Goal: Task Accomplishment & Management: Manage account settings

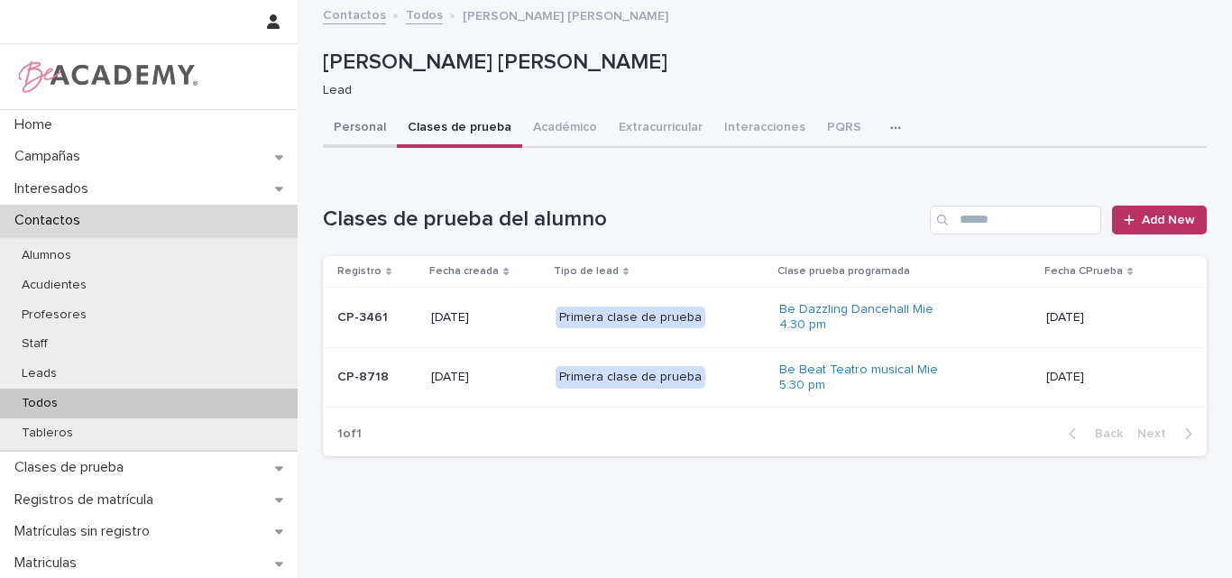
click at [338, 122] on button "Personal" at bounding box center [360, 129] width 74 height 38
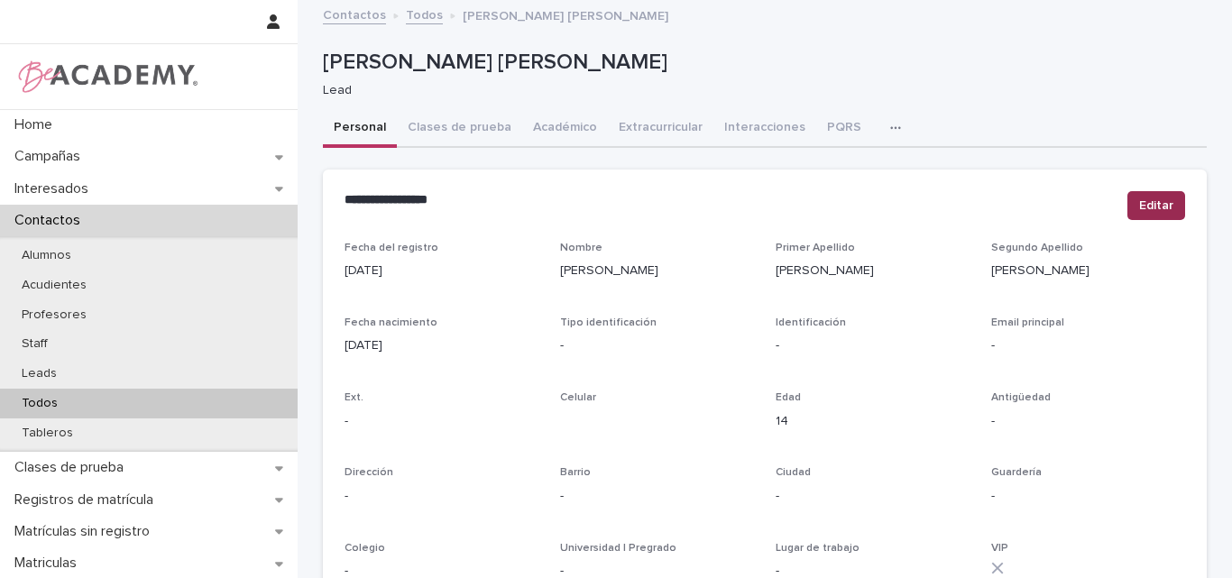
click at [1158, 202] on span "Editar" at bounding box center [1156, 206] width 34 height 18
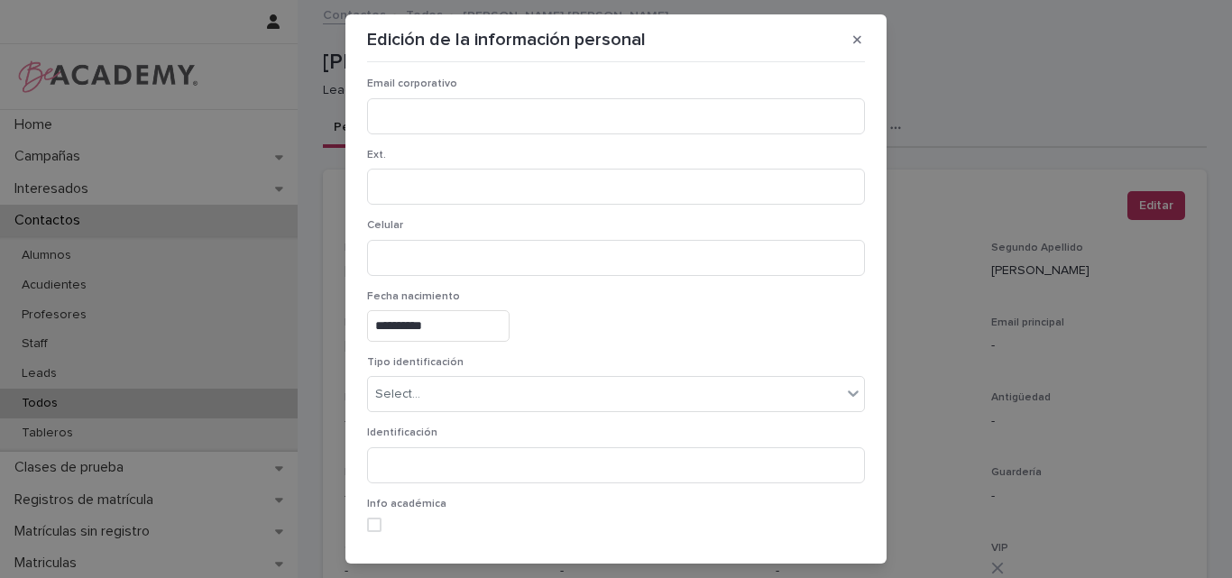
scroll to position [271, 0]
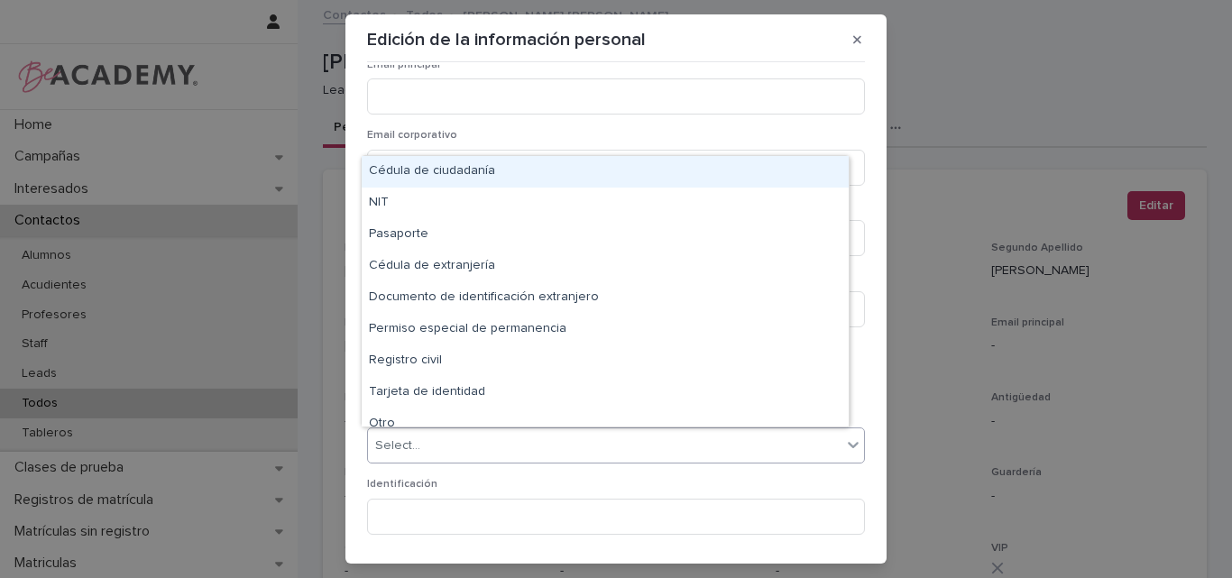
drag, startPoint x: 434, startPoint y: 444, endPoint x: 412, endPoint y: 451, distance: 22.8
click at [434, 443] on div "Select..." at bounding box center [604, 446] width 473 height 30
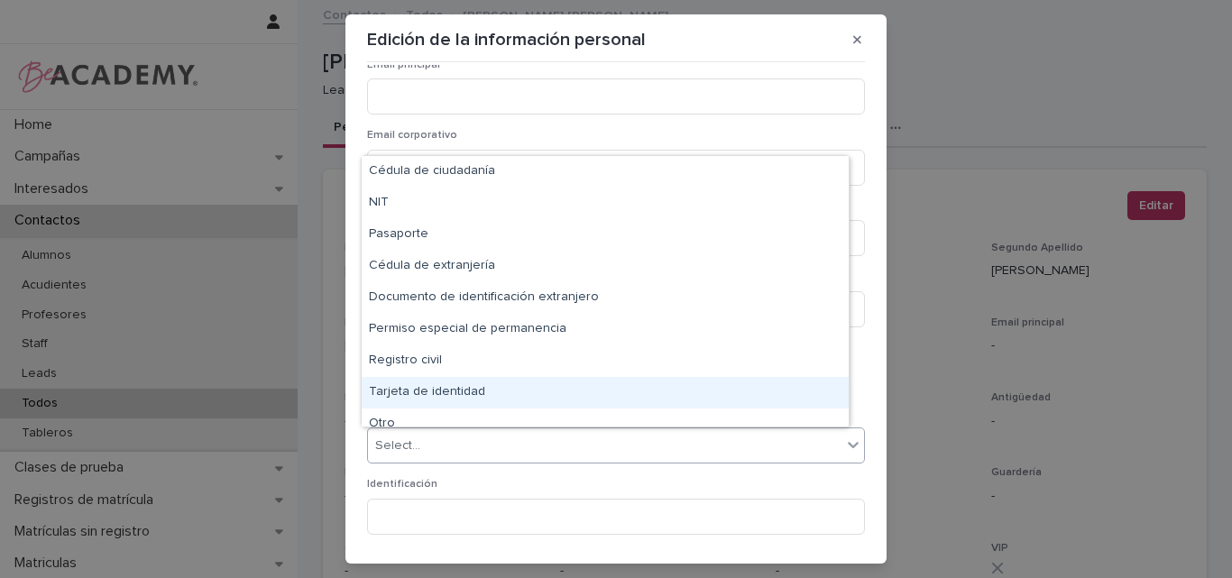
click at [428, 394] on div "Tarjeta de identidad" at bounding box center [605, 393] width 487 height 32
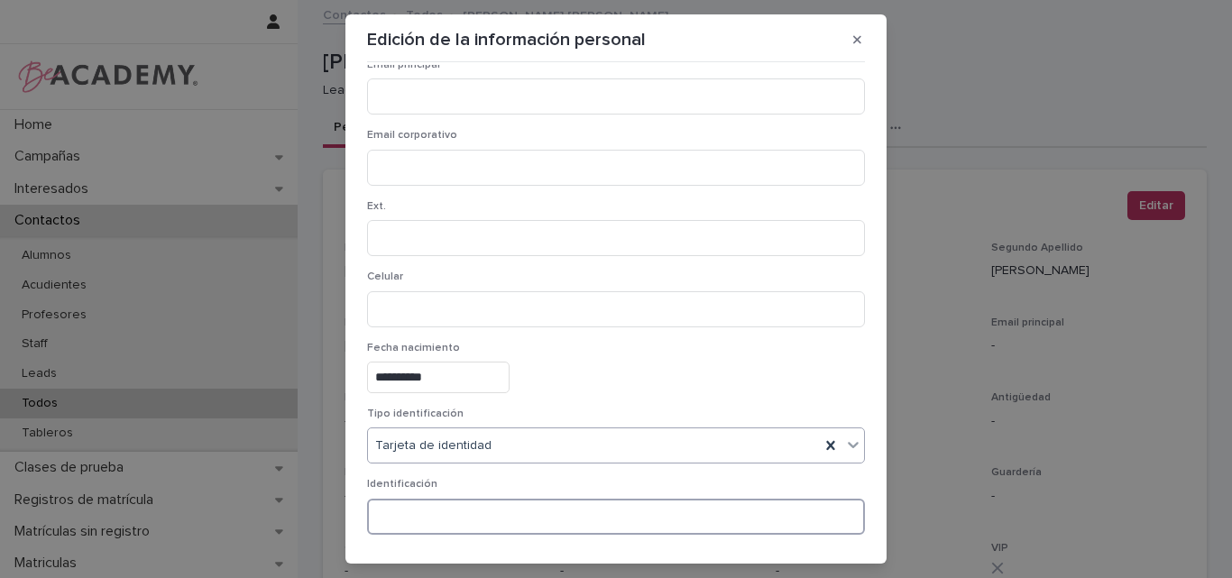
click at [410, 511] on input at bounding box center [616, 517] width 498 height 36
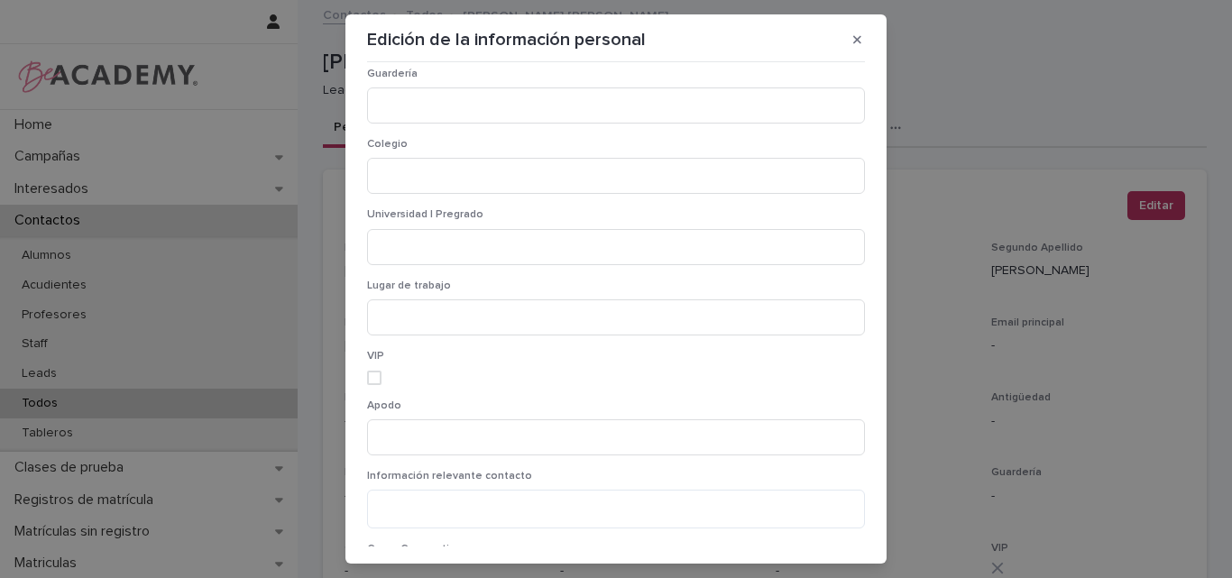
scroll to position [1059, 0]
type input "**********"
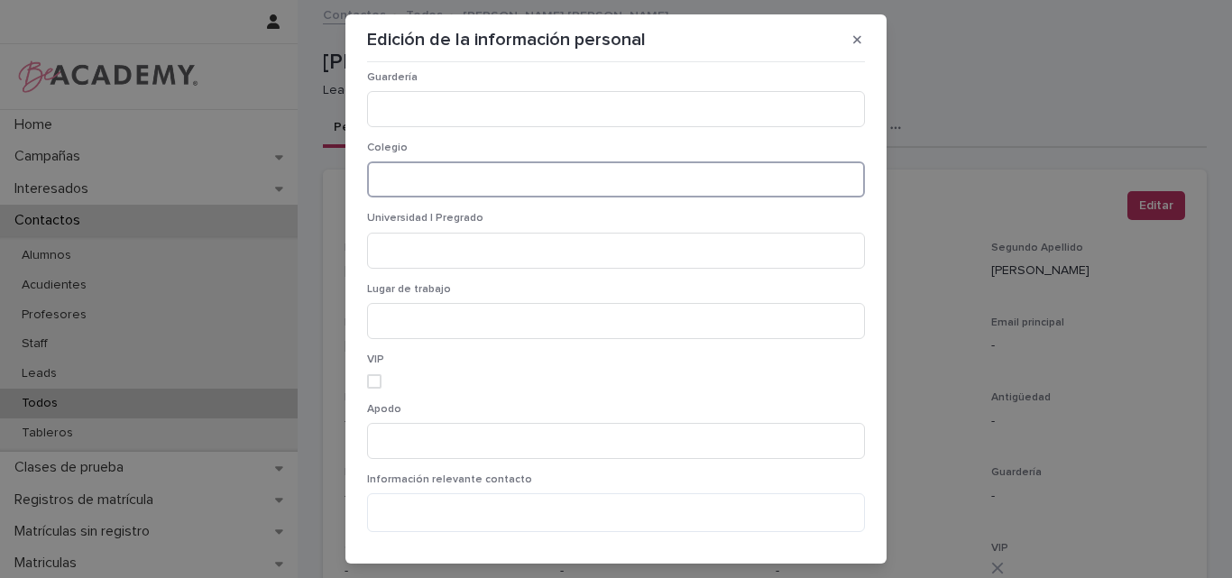
click at [433, 178] on input at bounding box center [616, 179] width 498 height 36
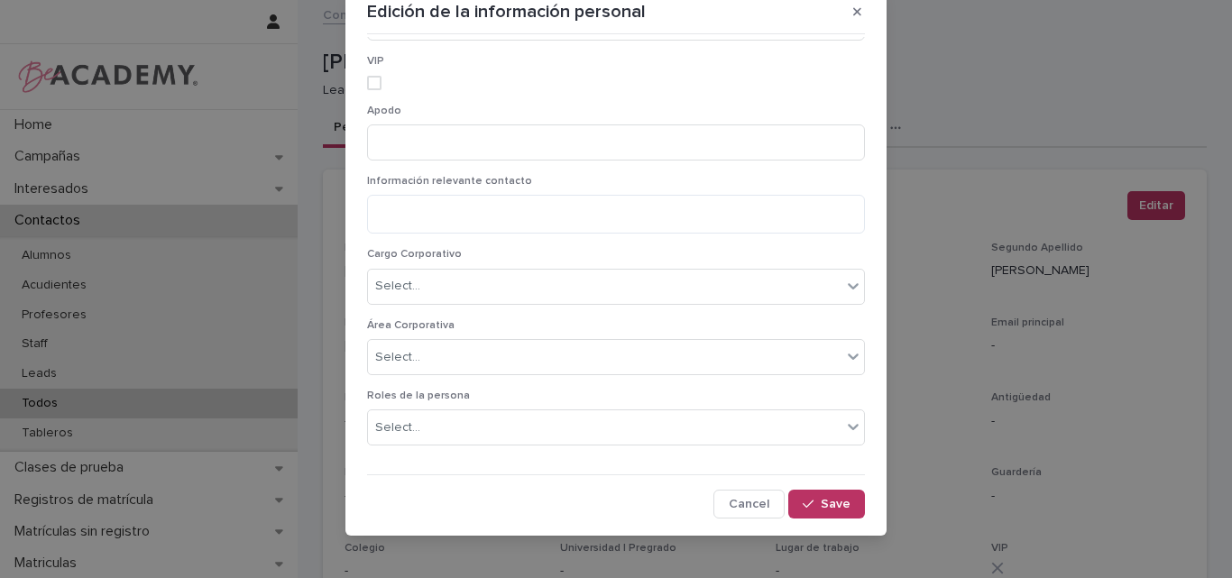
scroll to position [40, 0]
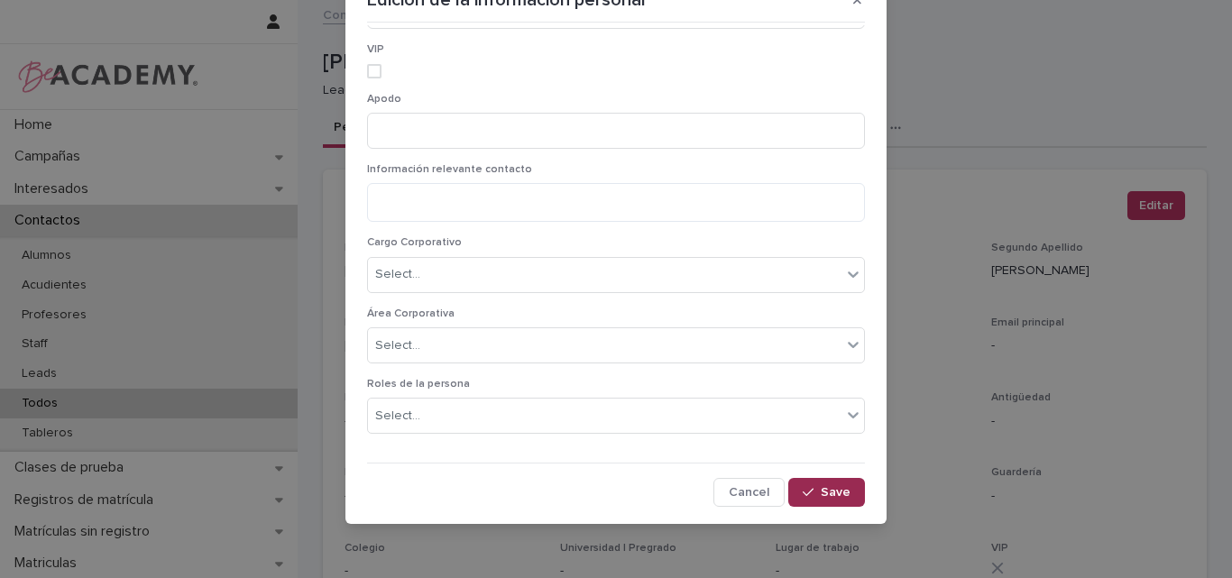
type input "**********"
click at [821, 496] on span "Save" at bounding box center [836, 492] width 30 height 13
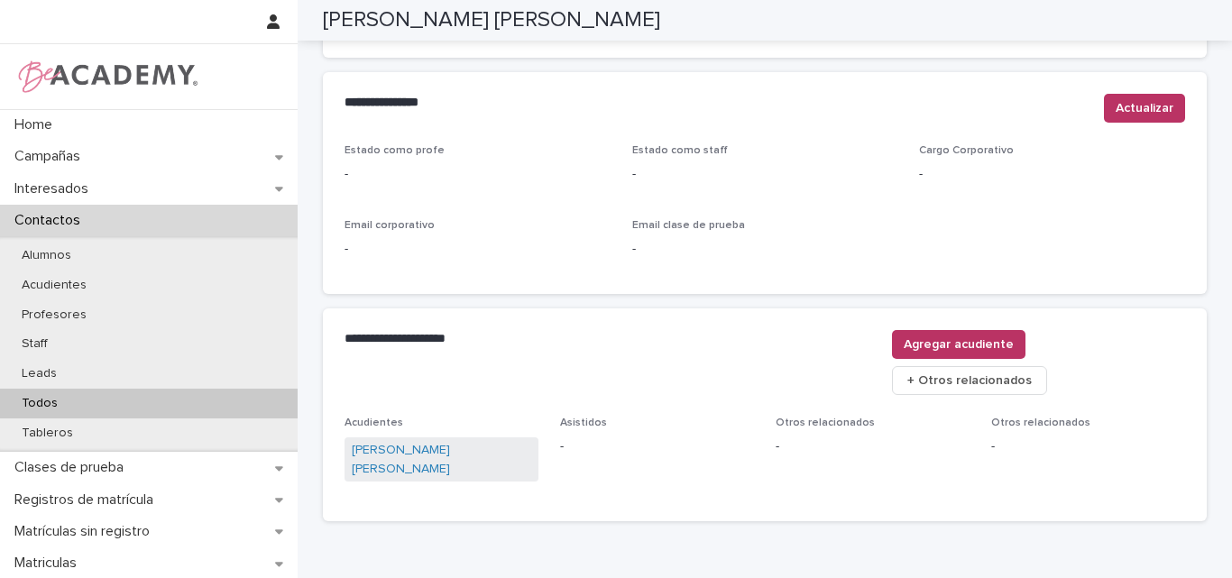
scroll to position [753, 0]
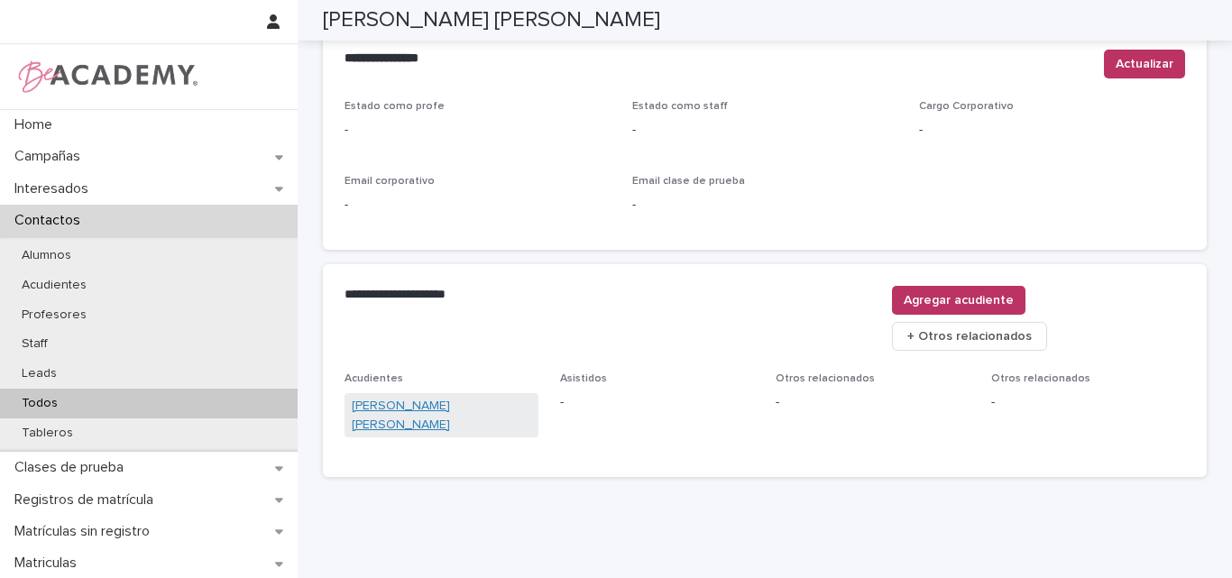
click at [430, 397] on link "Carlos Mario Diaz Garces" at bounding box center [441, 416] width 179 height 38
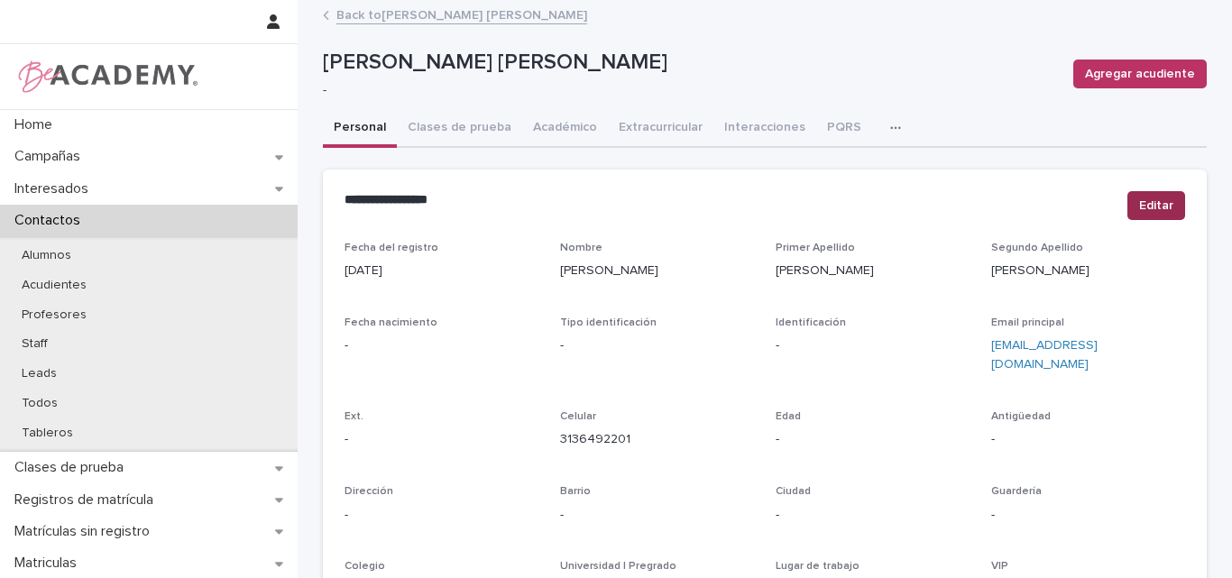
click at [1154, 198] on span "Editar" at bounding box center [1156, 206] width 34 height 18
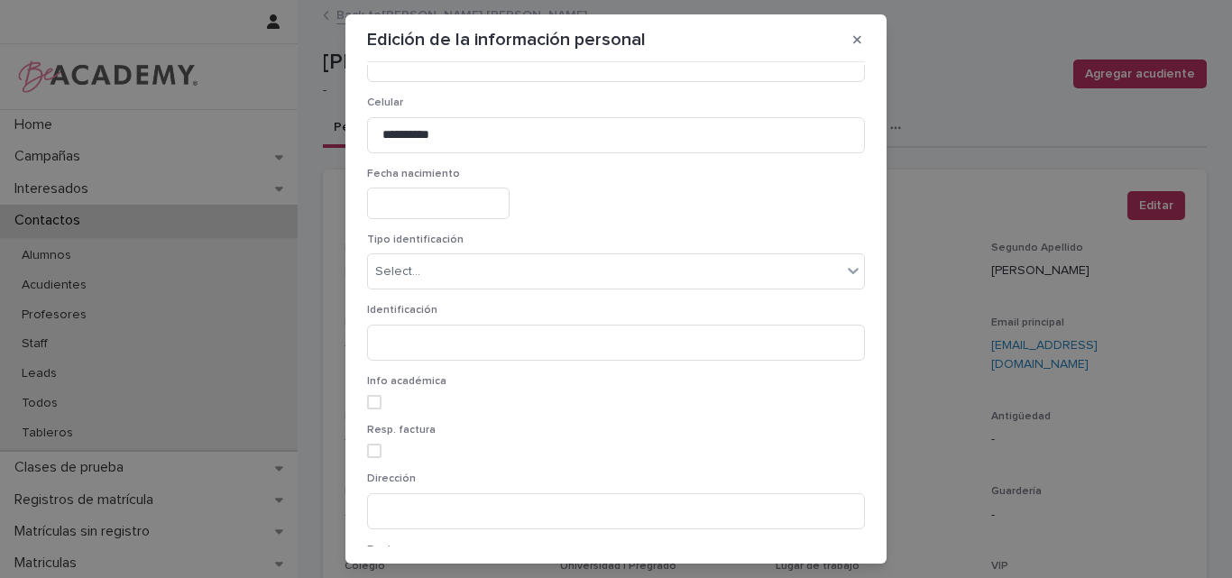
scroll to position [451, 0]
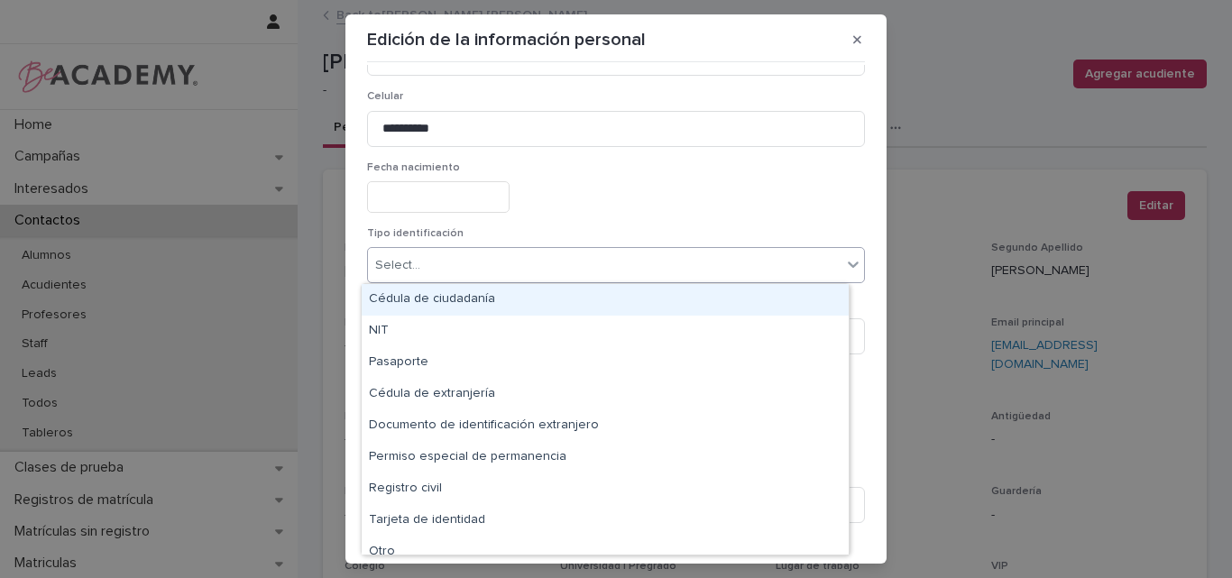
click at [473, 269] on div "Select..." at bounding box center [604, 266] width 473 height 30
click at [465, 297] on div "Cédula de ciudadanía" at bounding box center [605, 300] width 487 height 32
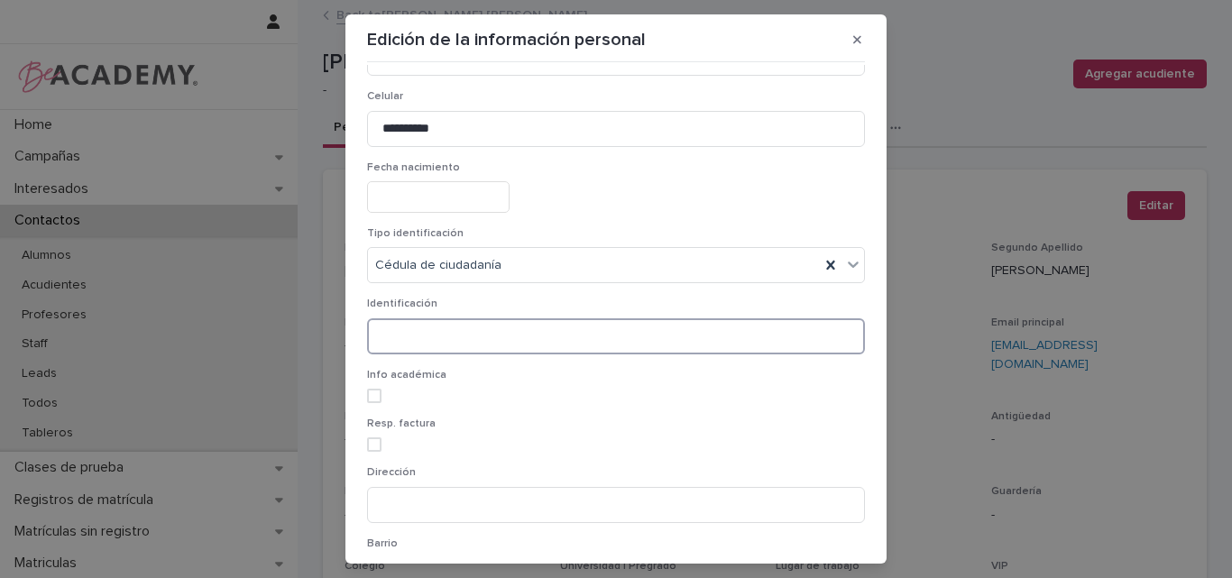
click at [432, 329] on input at bounding box center [616, 336] width 498 height 36
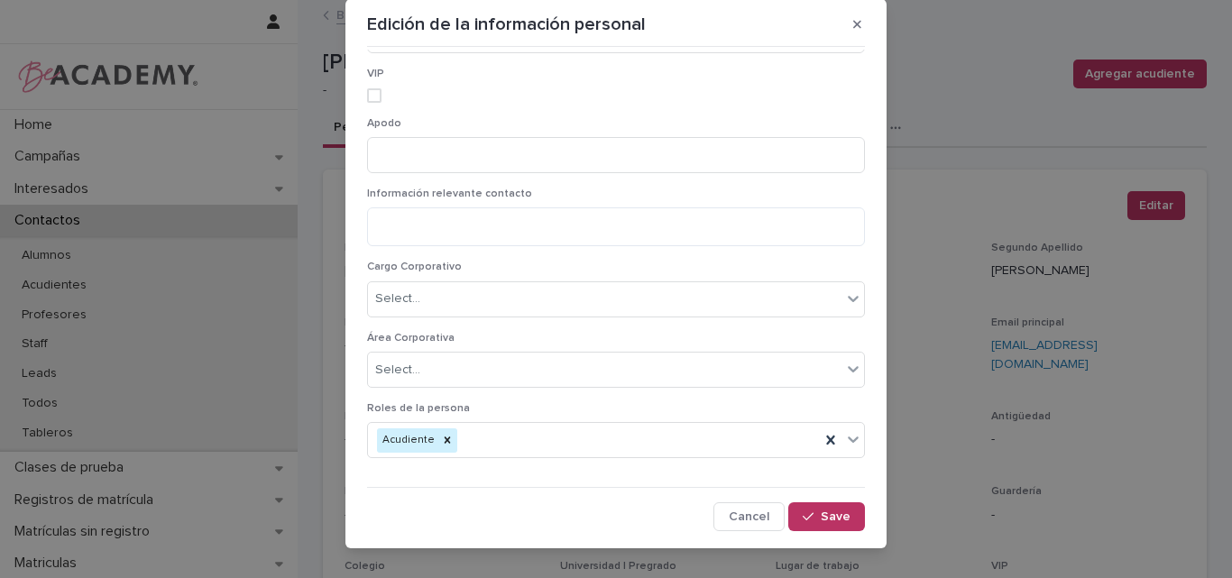
scroll to position [40, 0]
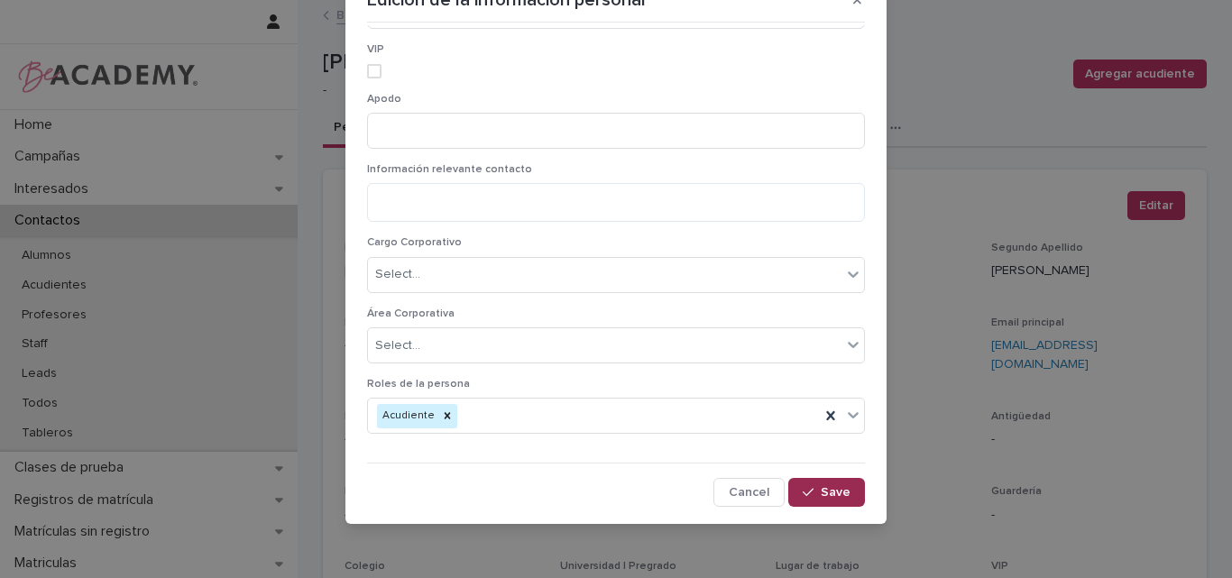
type input "********"
click at [806, 481] on button "Save" at bounding box center [826, 492] width 77 height 29
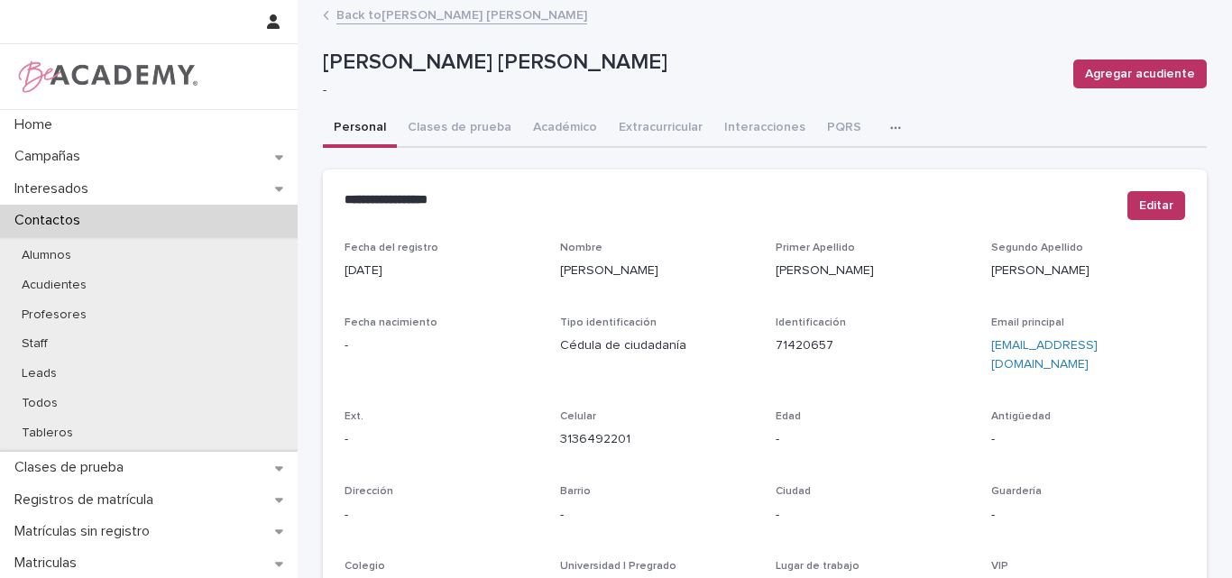
scroll to position [0, 0]
click at [472, 14] on link "Back to Maria Paz Diaz Caraballo" at bounding box center [461, 14] width 251 height 21
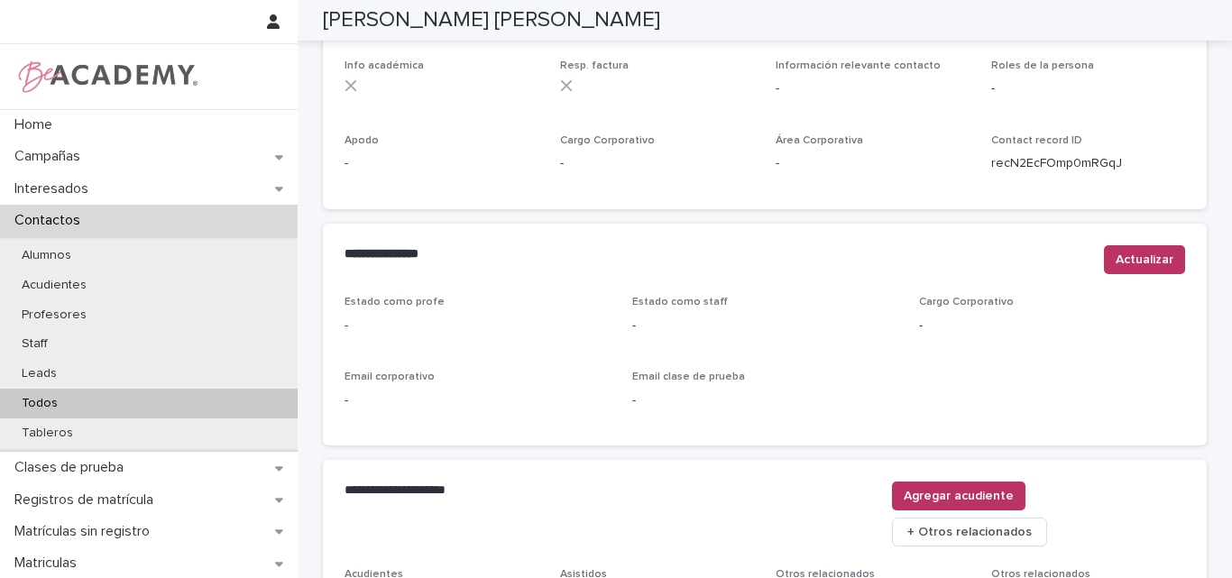
scroll to position [631, 0]
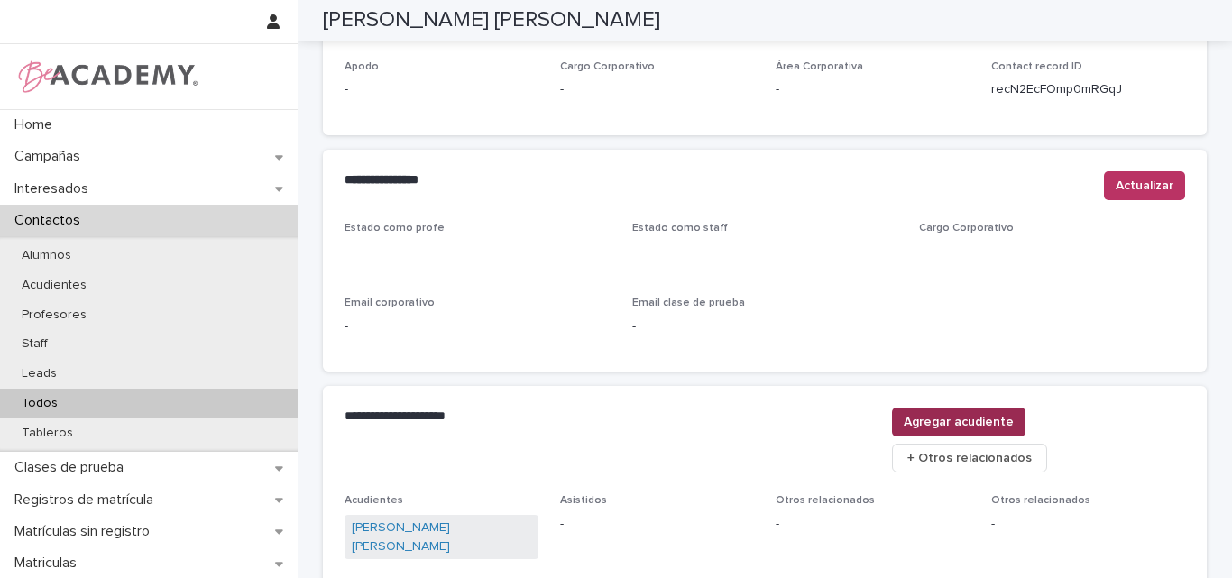
click at [1014, 419] on span "Agregar acudiente" at bounding box center [959, 422] width 110 height 18
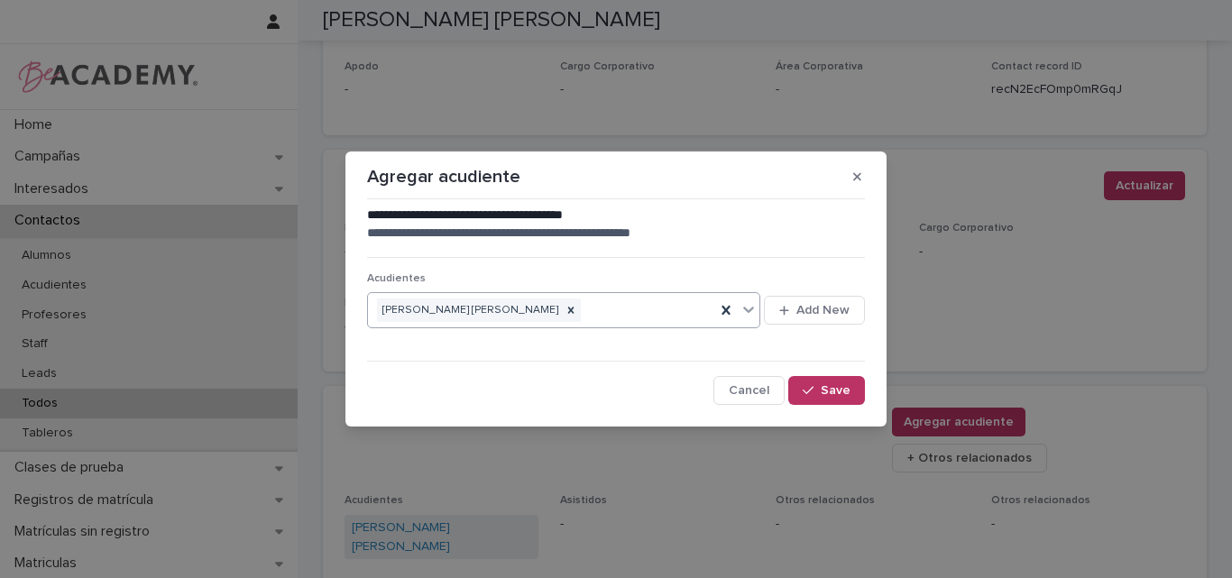
click at [603, 311] on div "Carlos Mario Diaz Garces" at bounding box center [541, 311] width 347 height 32
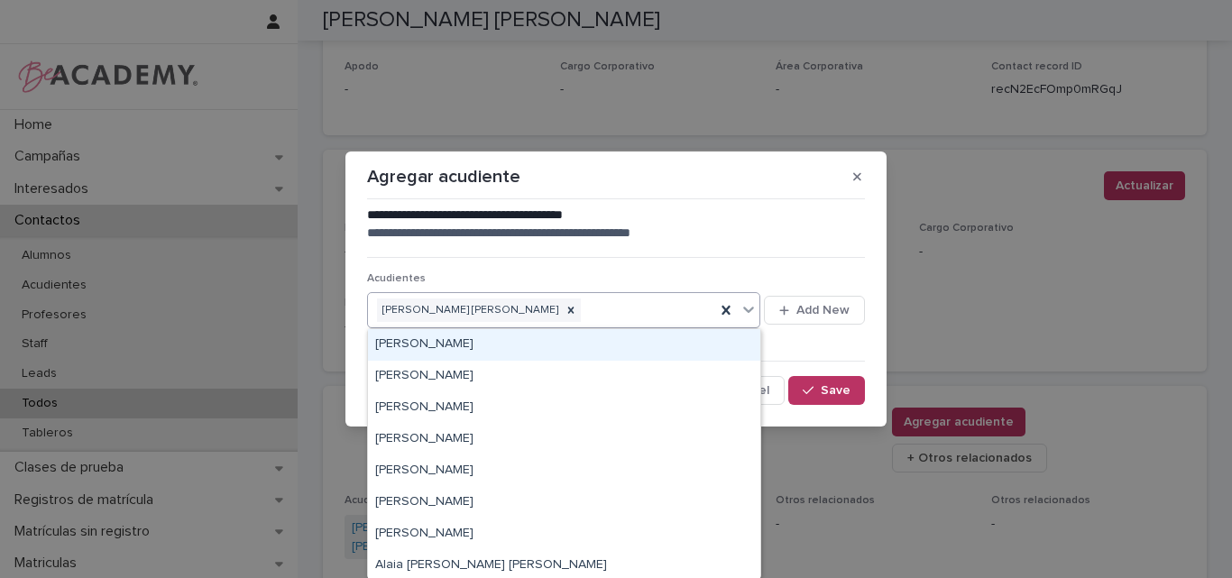
type input "*"
click at [726, 225] on p "**********" at bounding box center [616, 234] width 498 height 18
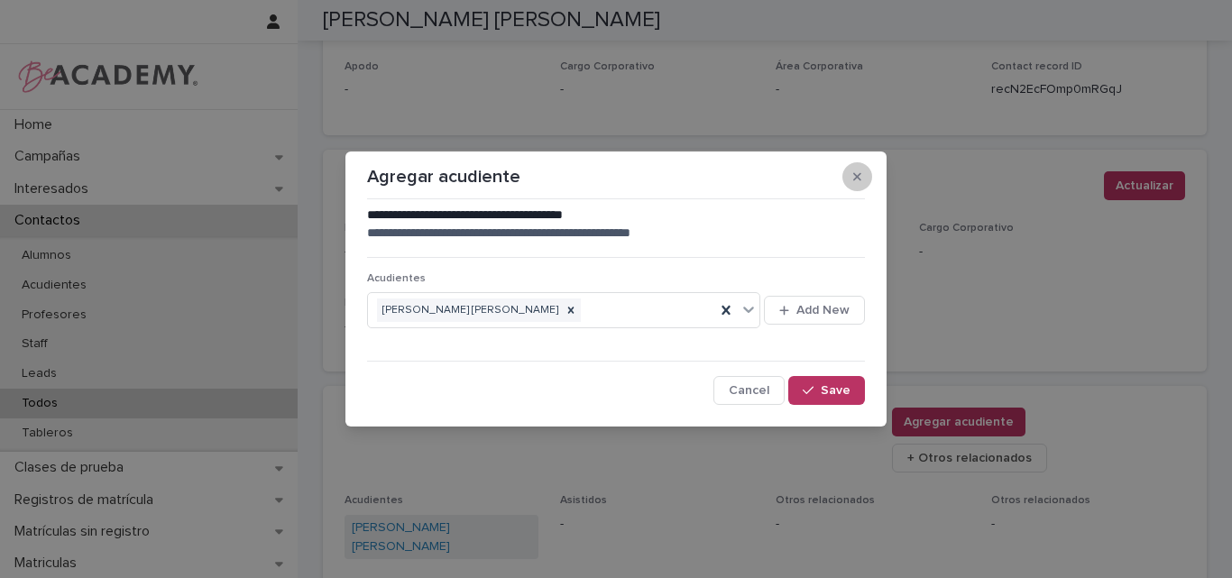
click at [863, 175] on button "button" at bounding box center [857, 176] width 30 height 29
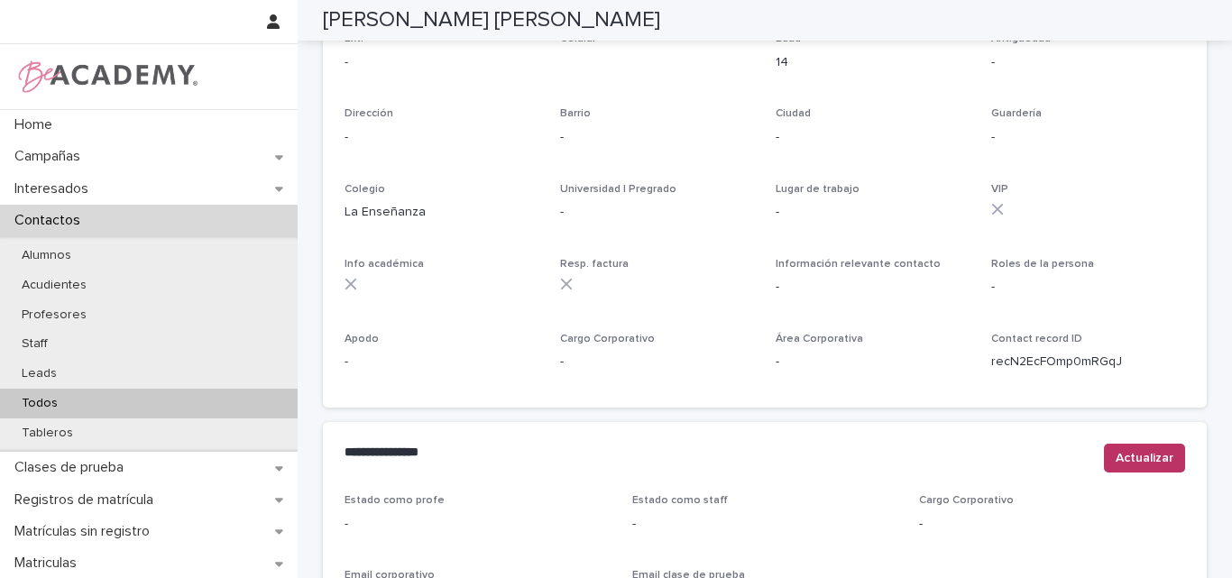
scroll to position [0, 0]
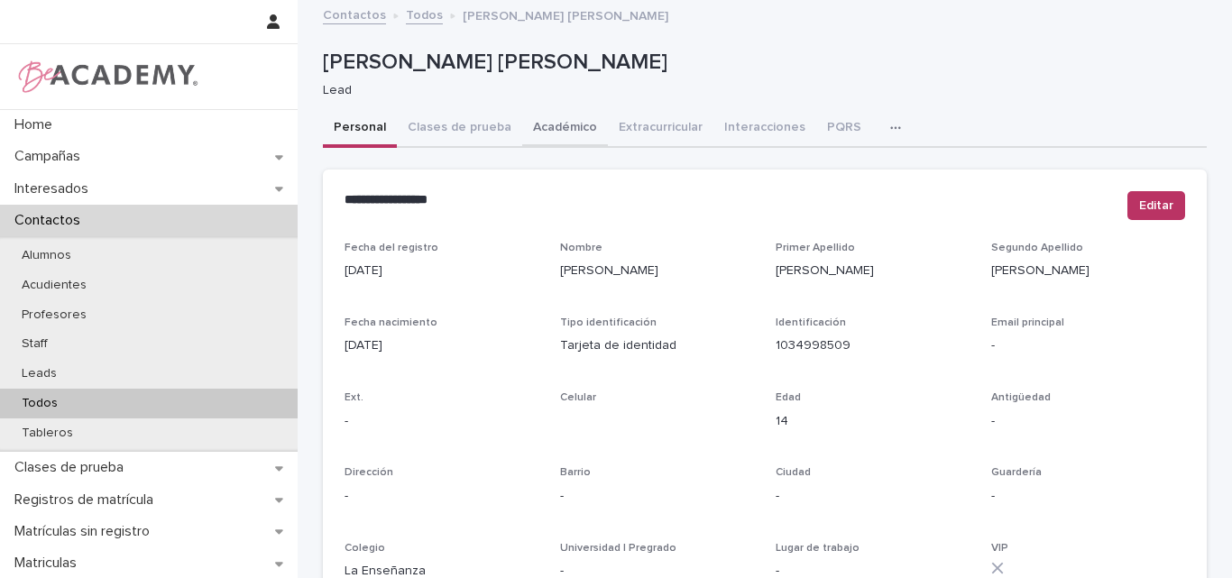
click at [557, 121] on button "Académico" at bounding box center [565, 129] width 86 height 38
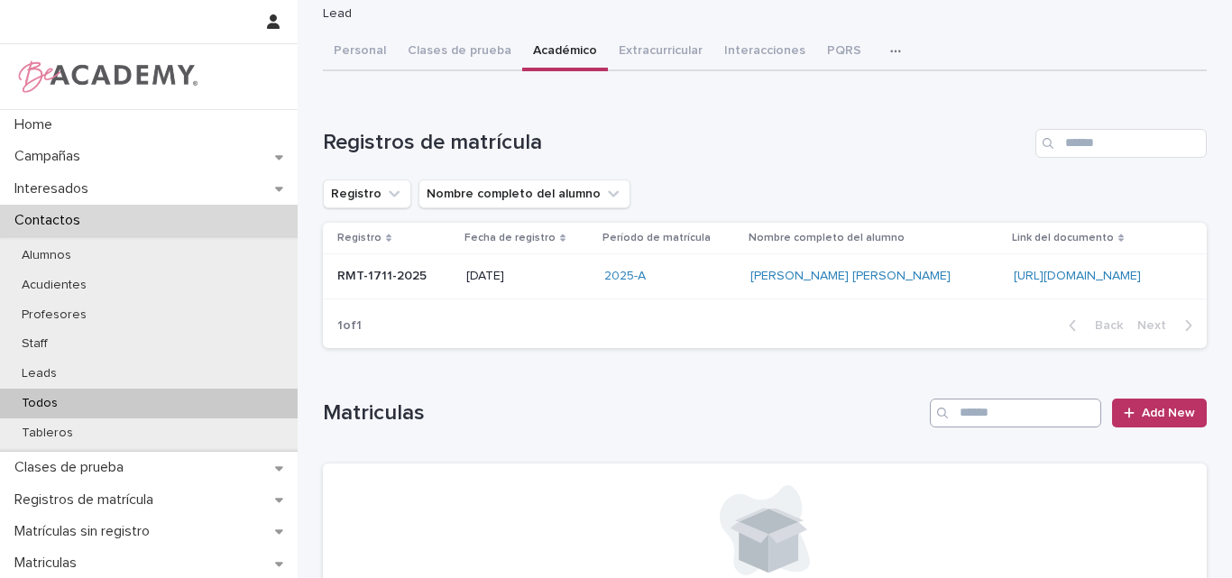
scroll to position [90, 0]
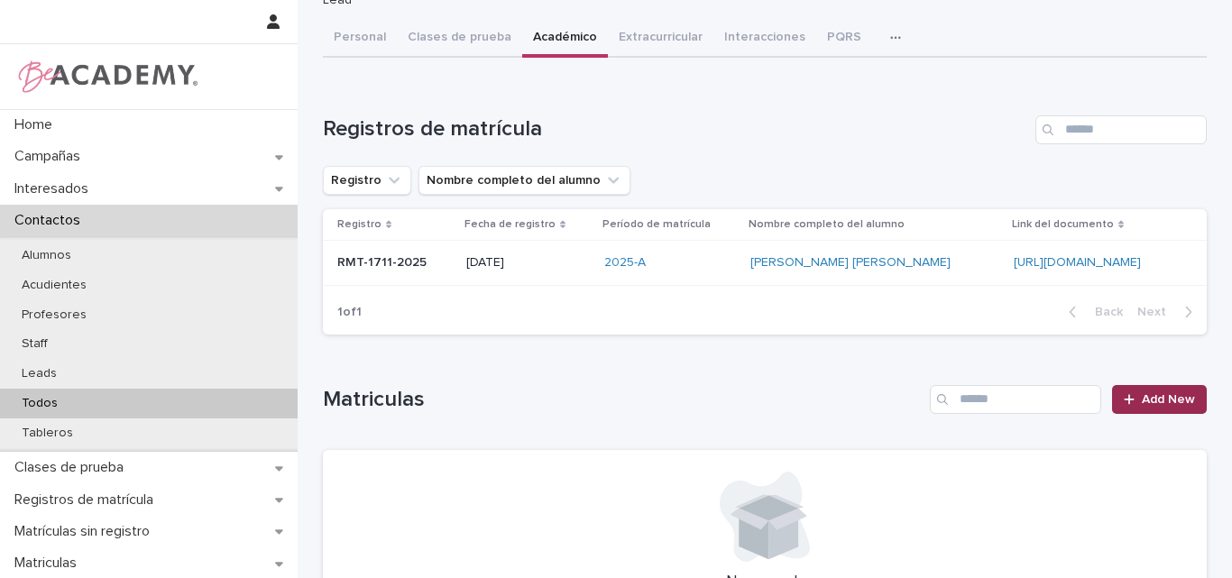
click at [1143, 395] on span "Add New" at bounding box center [1168, 399] width 53 height 13
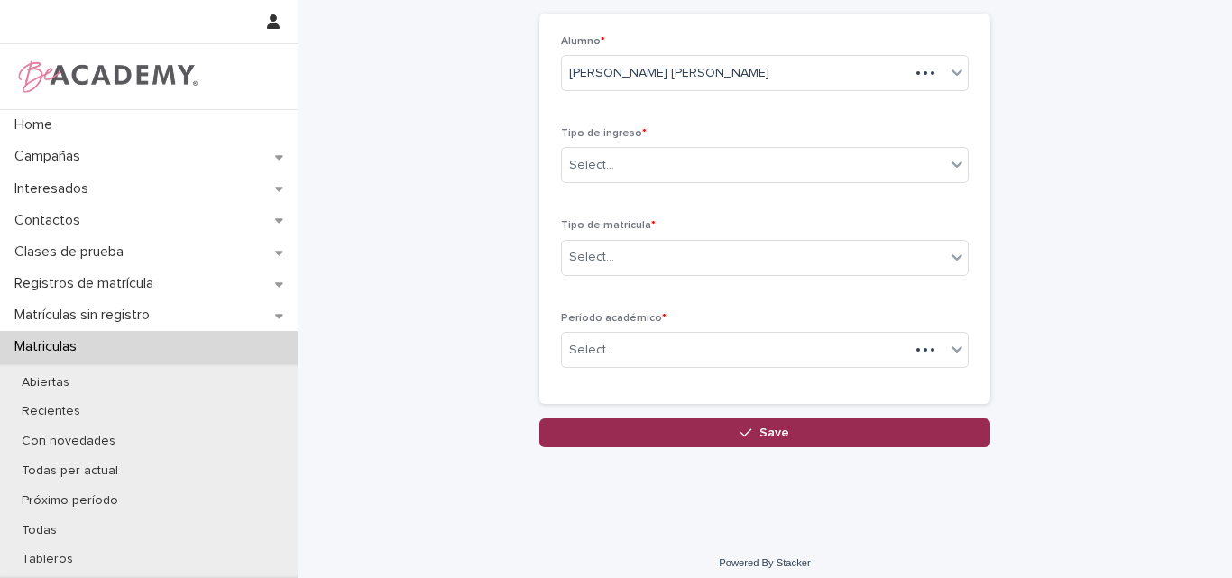
scroll to position [92, 0]
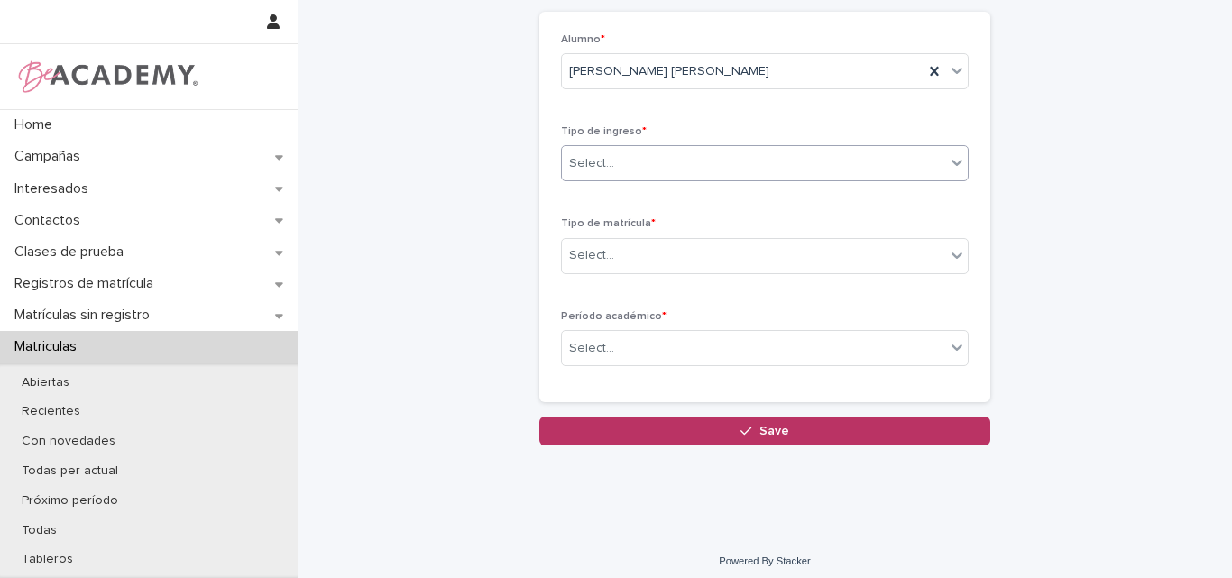
click at [619, 162] on div "Select..." at bounding box center [753, 164] width 383 height 30
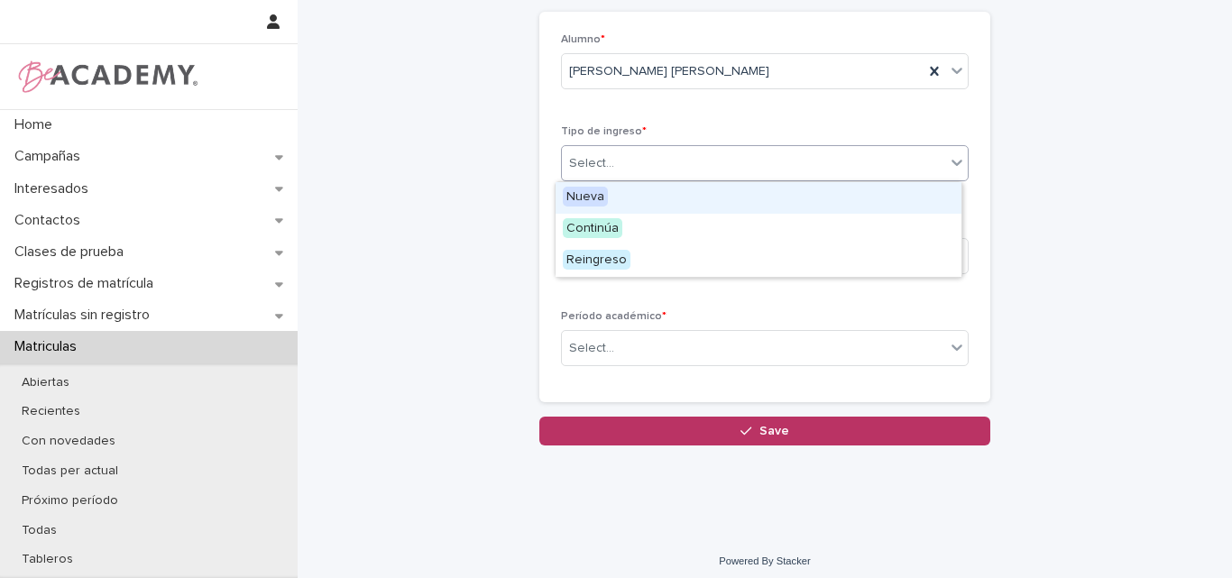
click at [620, 200] on div "Nueva" at bounding box center [758, 198] width 406 height 32
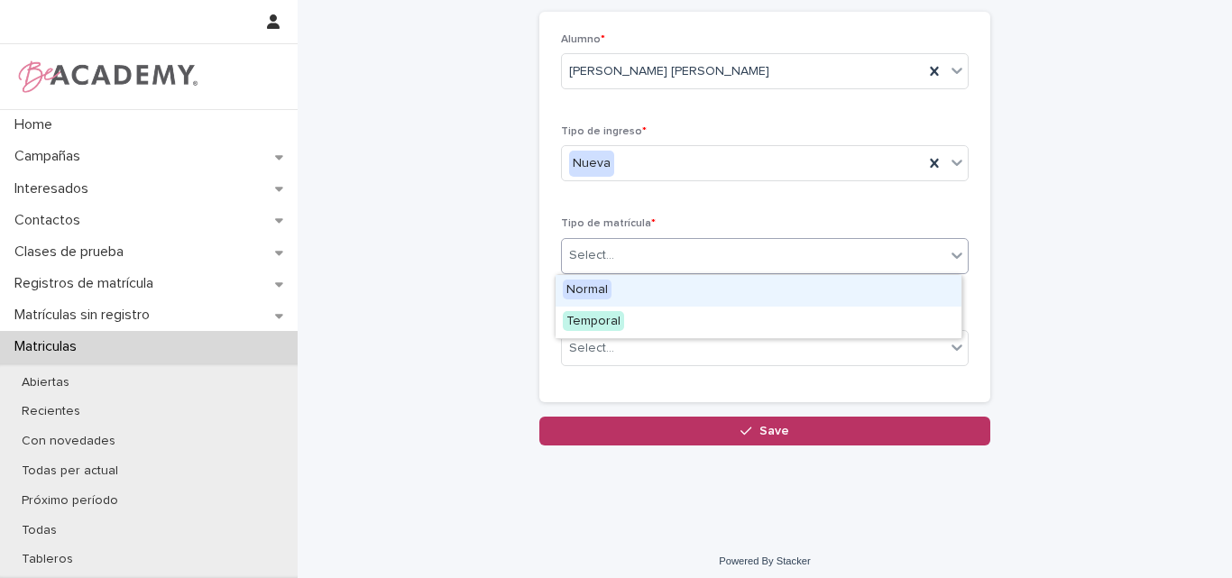
click at [621, 258] on div "Select..." at bounding box center [753, 256] width 383 height 30
click at [620, 287] on div "Normal" at bounding box center [758, 291] width 406 height 32
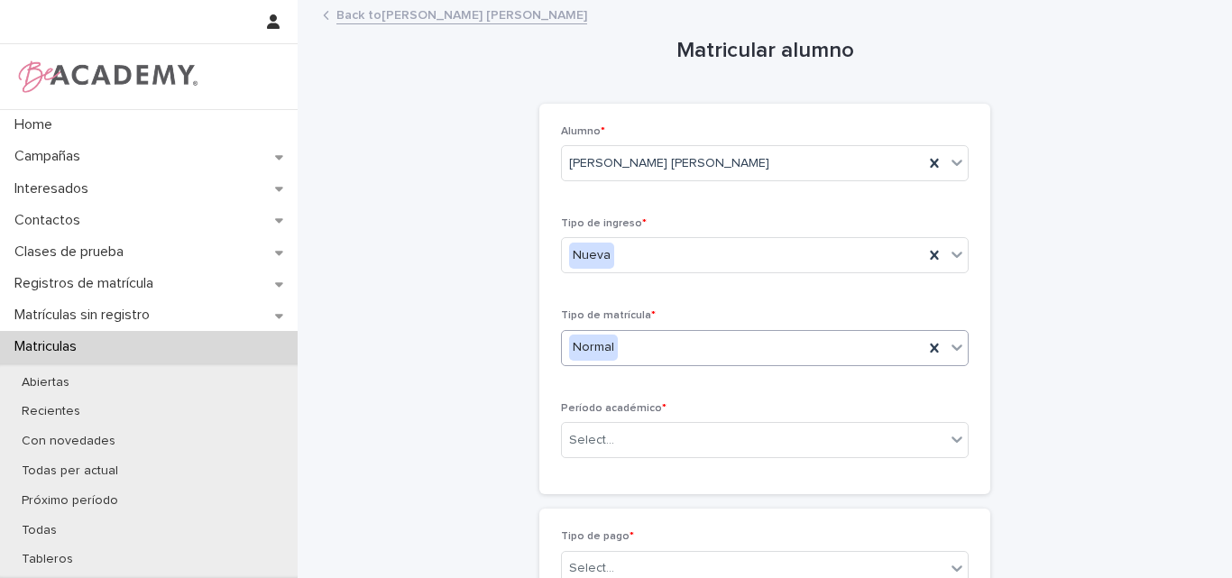
scroll to position [90, 0]
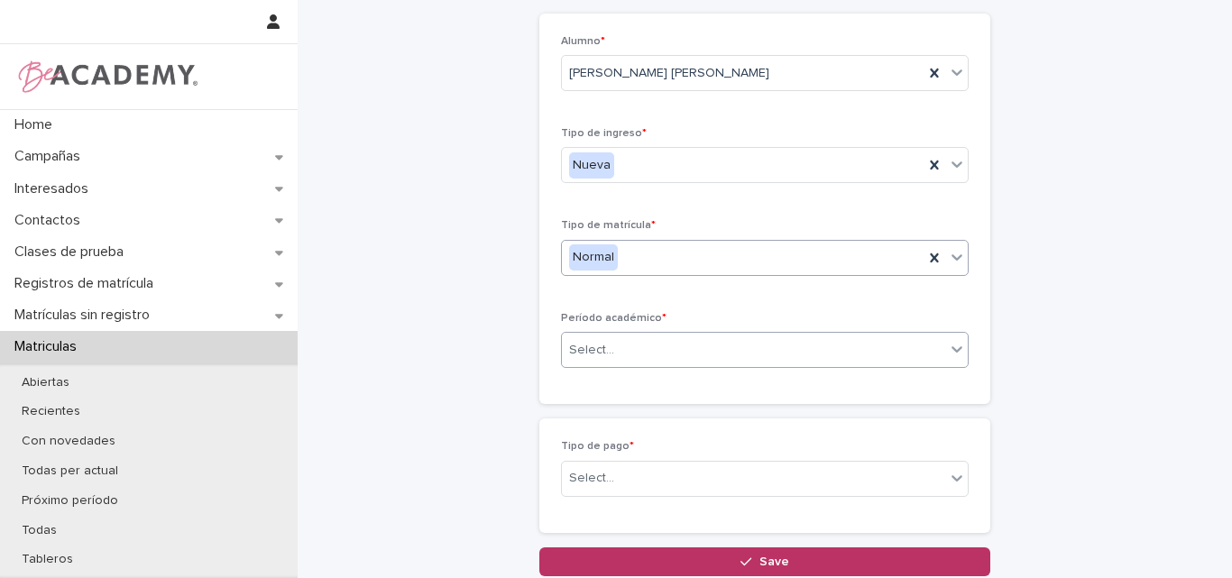
click at [593, 358] on div "Select..." at bounding box center [591, 350] width 45 height 19
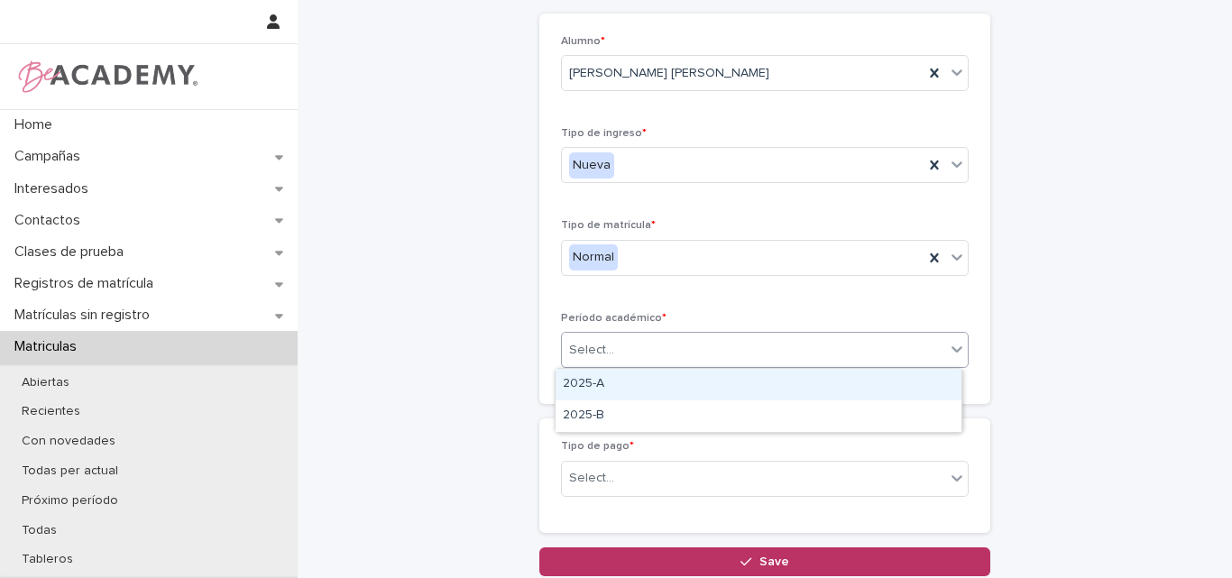
click at [599, 378] on div "2025-A" at bounding box center [758, 385] width 406 height 32
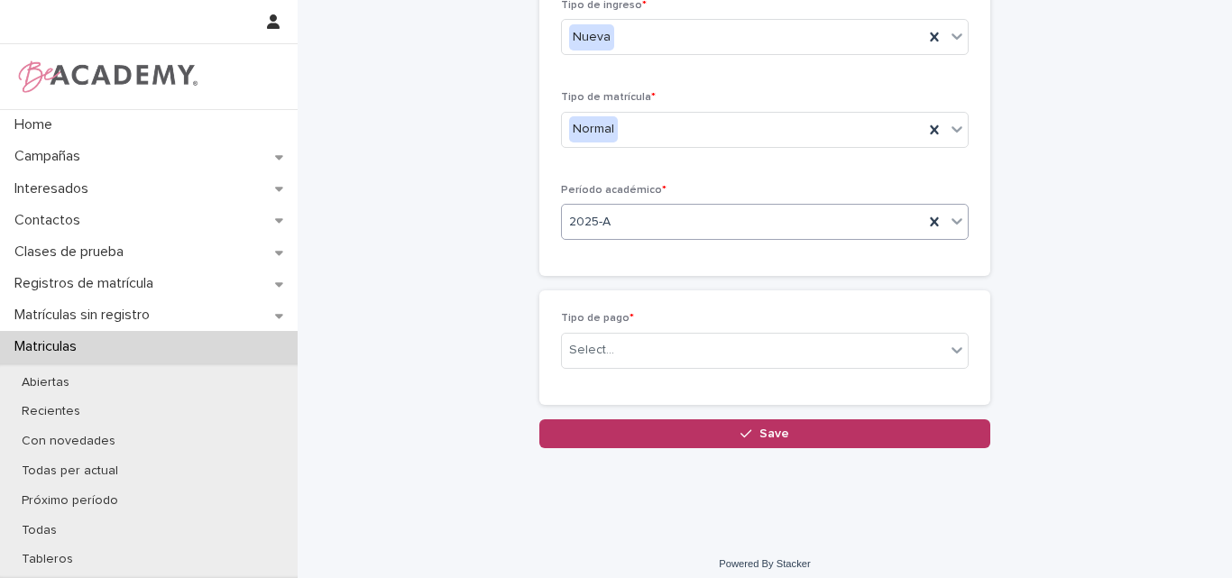
scroll to position [229, 0]
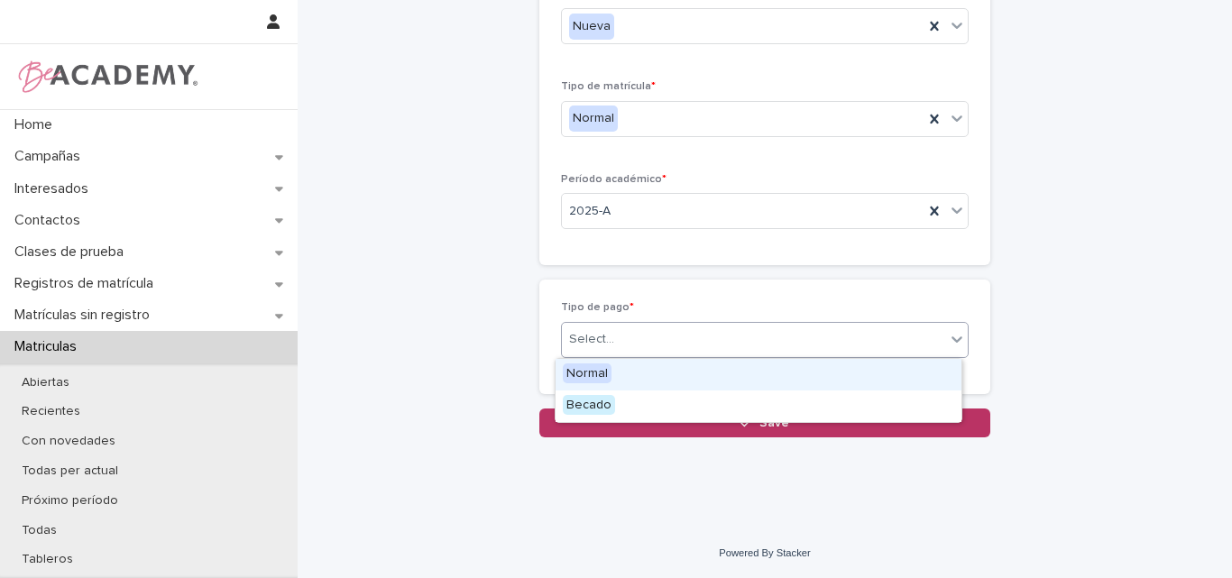
click at [642, 342] on div "Select..." at bounding box center [753, 340] width 383 height 30
click at [614, 375] on div "Normal" at bounding box center [758, 375] width 406 height 32
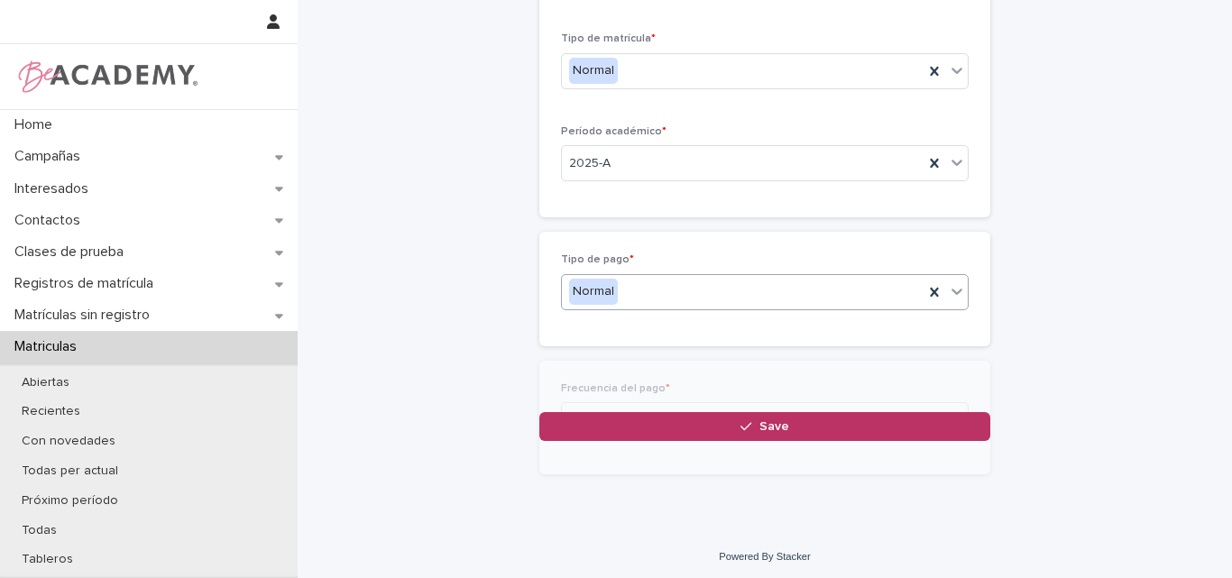
scroll to position [293, 0]
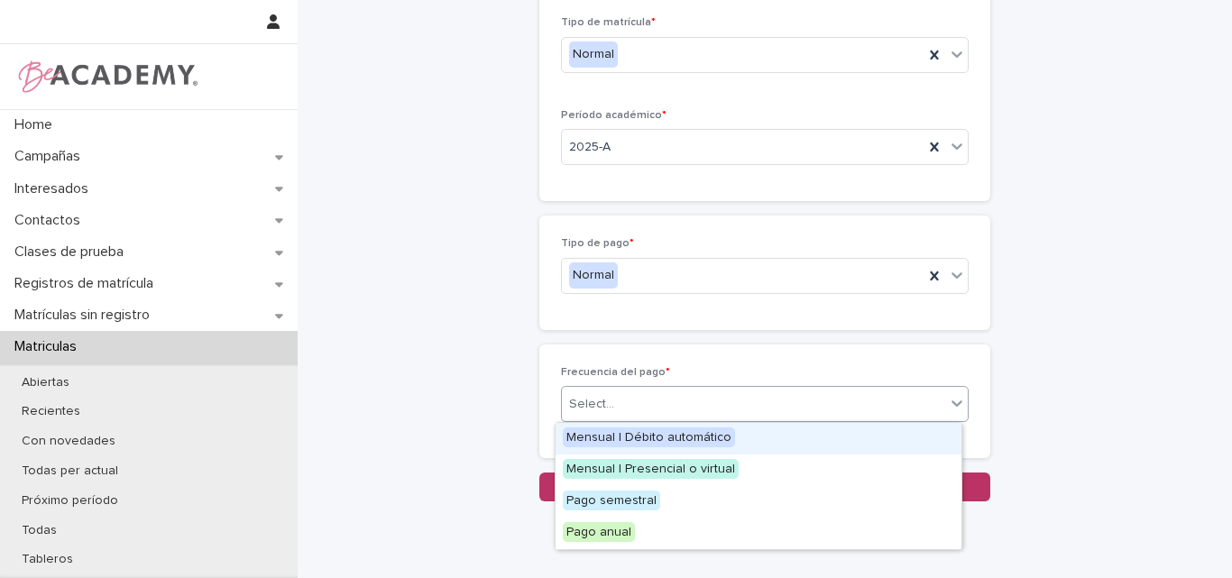
click at [629, 404] on div "Select..." at bounding box center [753, 405] width 383 height 30
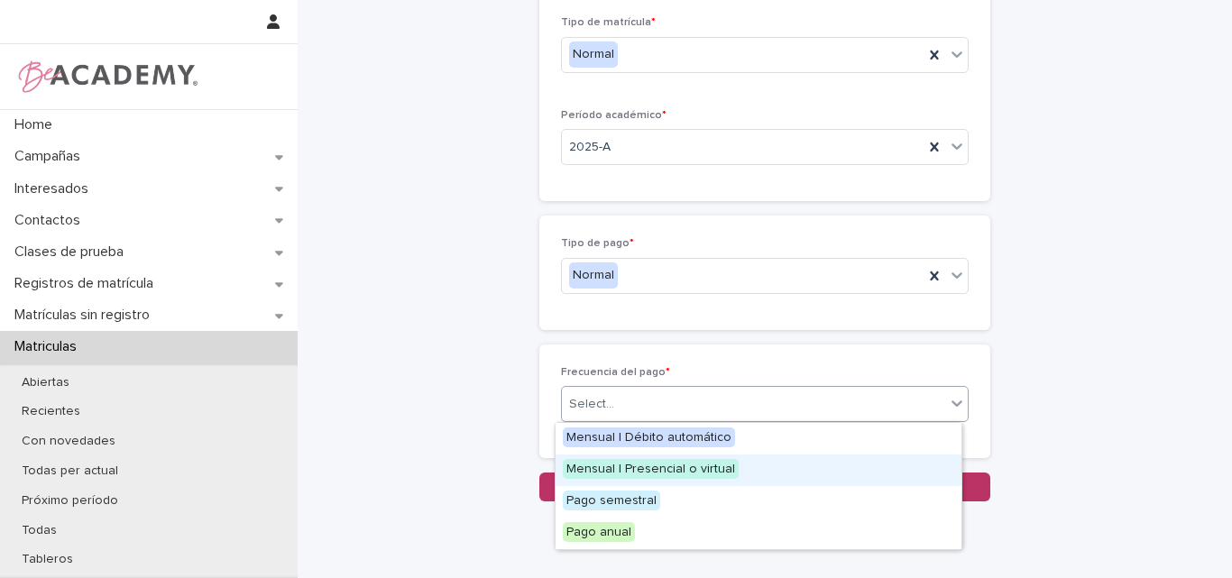
click at [613, 467] on span "Mensual | Presencial o virtual" at bounding box center [651, 469] width 176 height 20
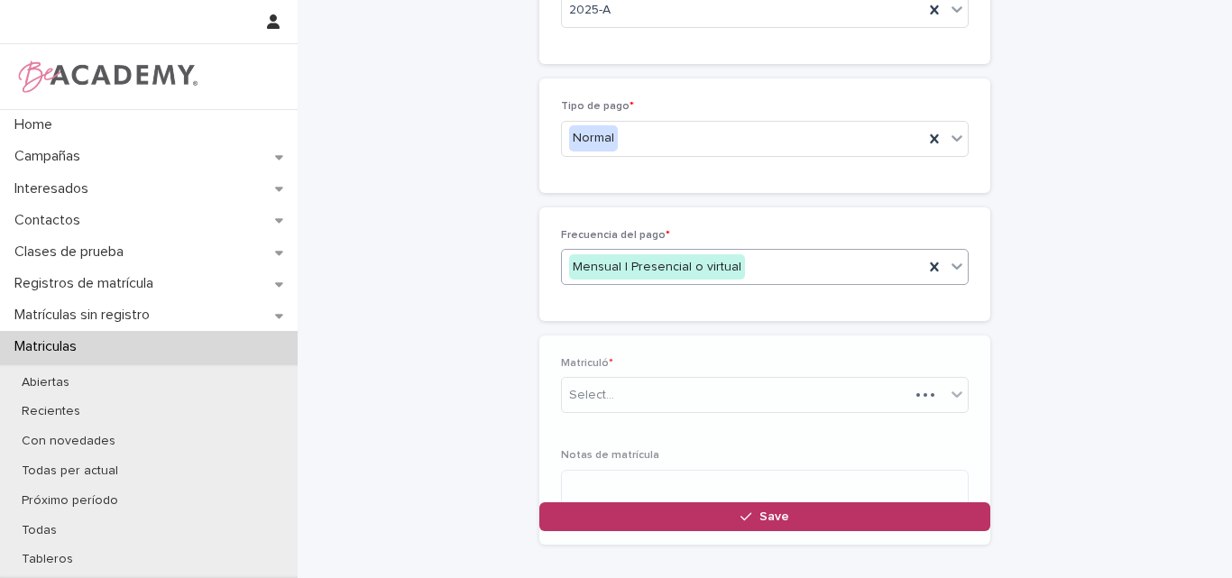
scroll to position [471, 0]
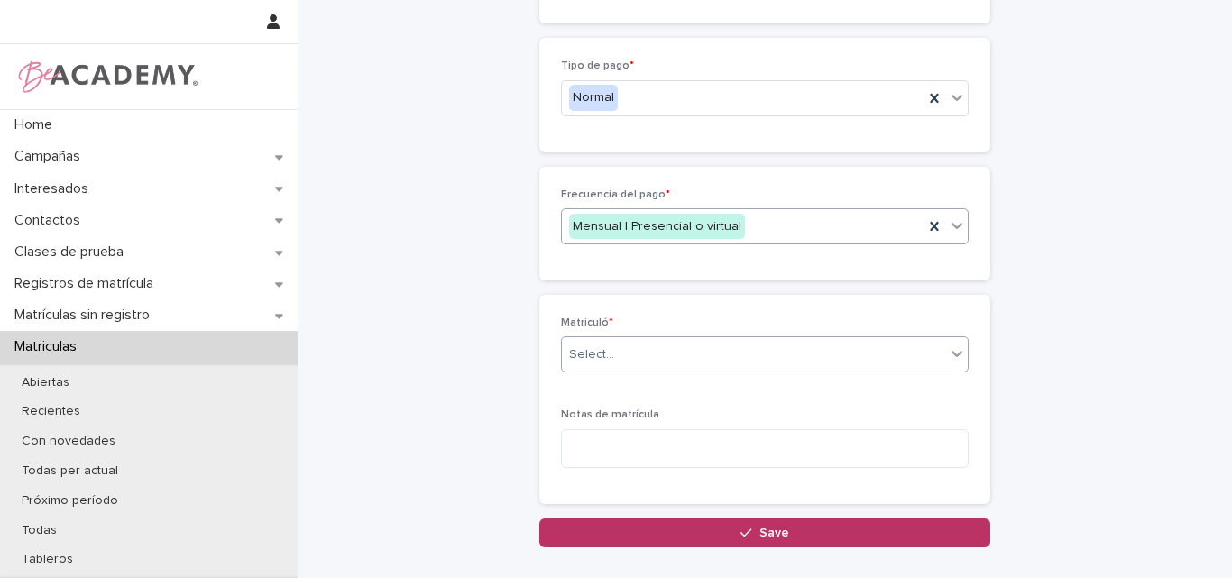
click at [657, 353] on div "Select..." at bounding box center [753, 355] width 383 height 30
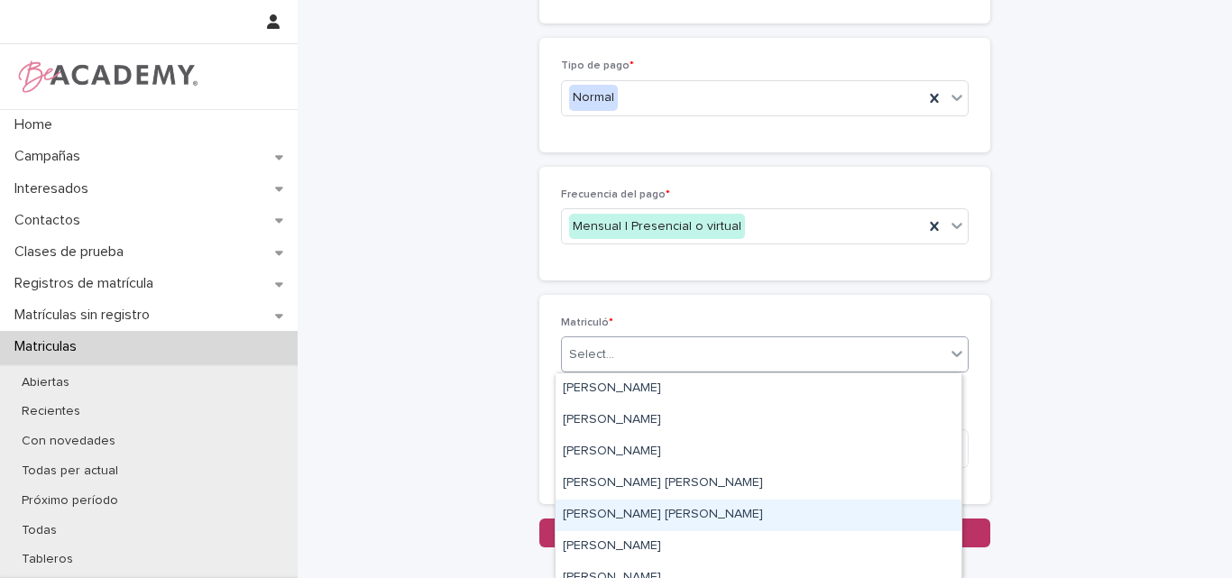
click at [601, 519] on div "Lina Rico Montoya" at bounding box center [758, 516] width 406 height 32
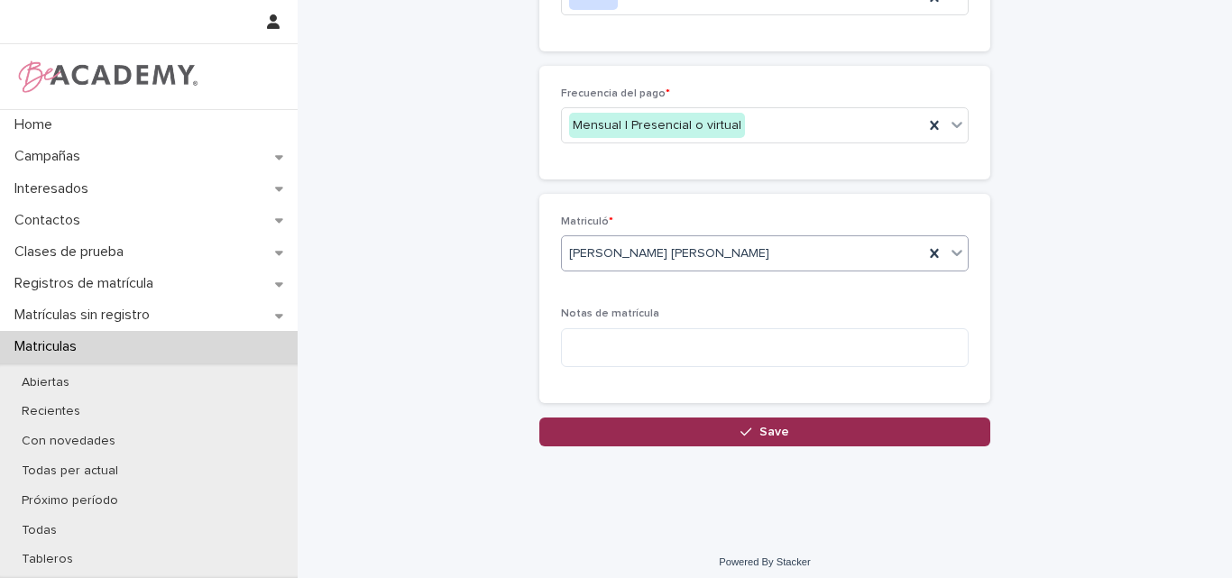
scroll to position [582, 0]
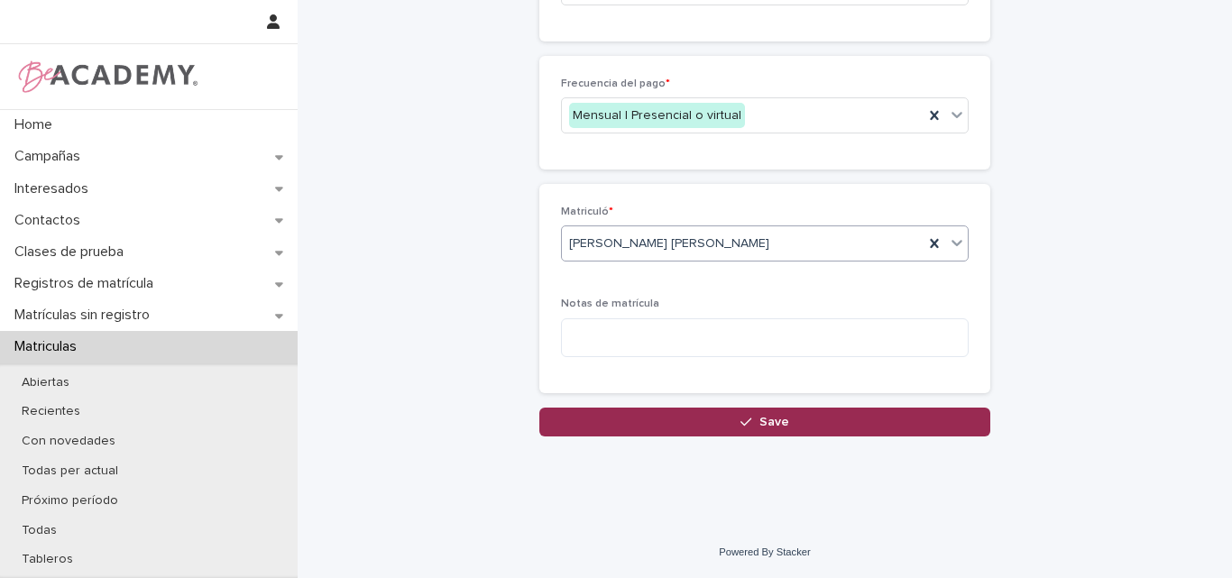
click at [767, 418] on span "Save" at bounding box center [774, 422] width 30 height 13
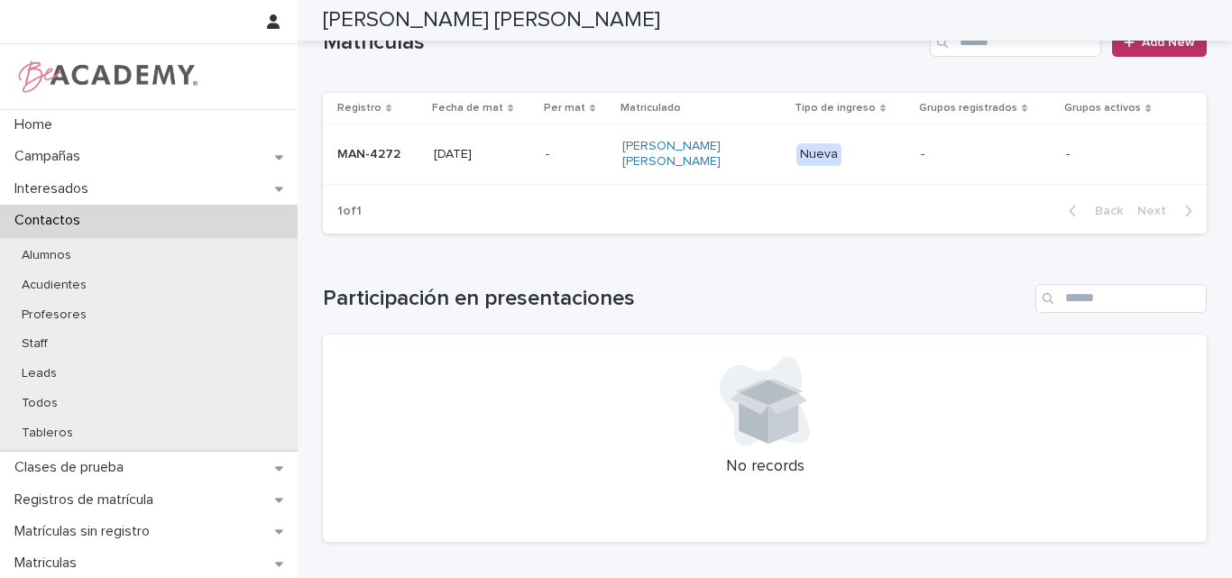
scroll to position [451, 0]
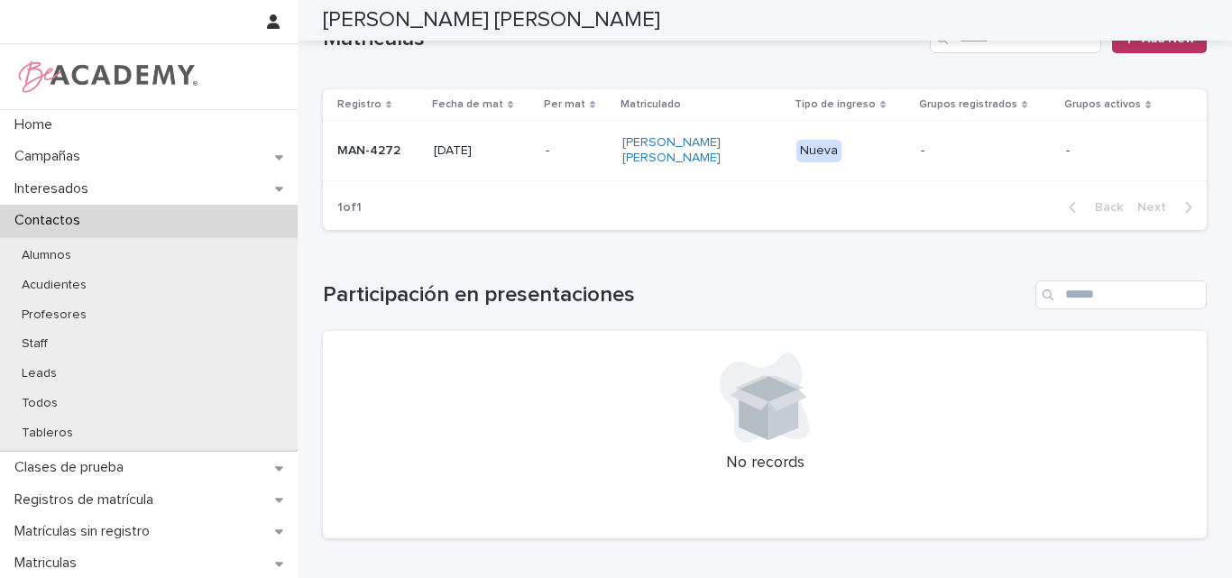
click at [359, 157] on p "MAN-4272" at bounding box center [378, 150] width 82 height 15
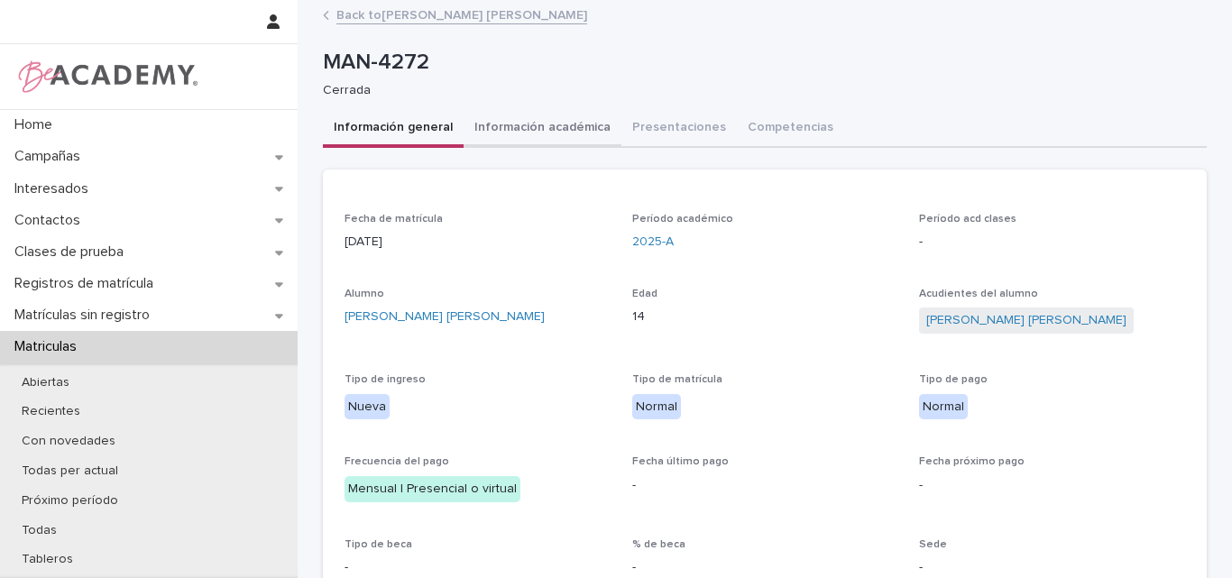
click at [547, 126] on button "Información académica" at bounding box center [542, 129] width 158 height 38
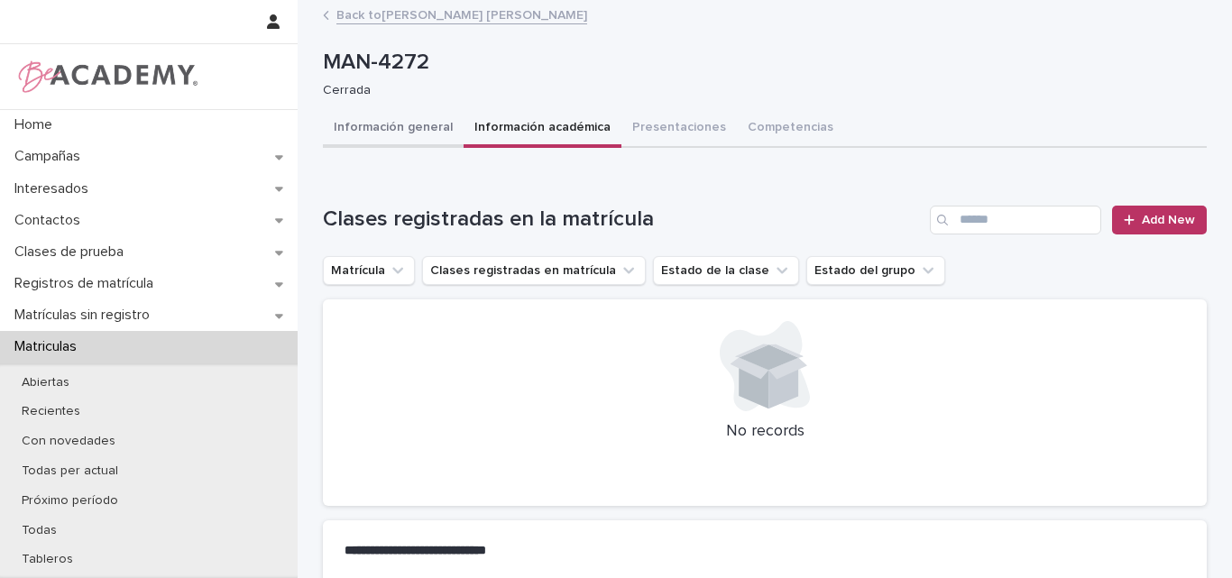
click at [371, 124] on button "Información general" at bounding box center [393, 129] width 141 height 38
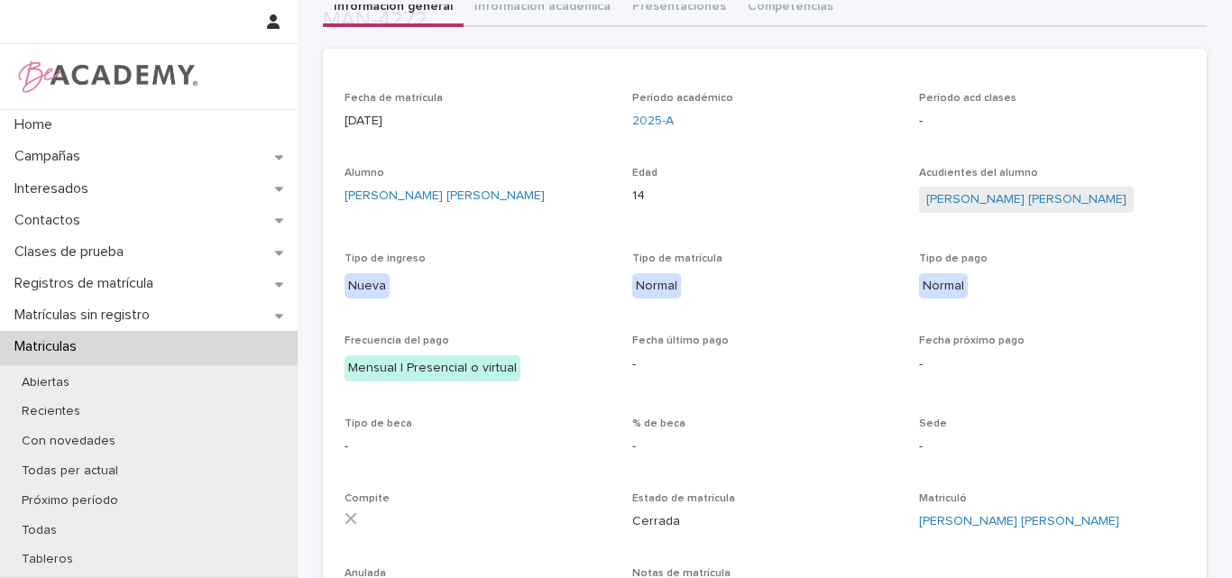
scroll to position [361, 0]
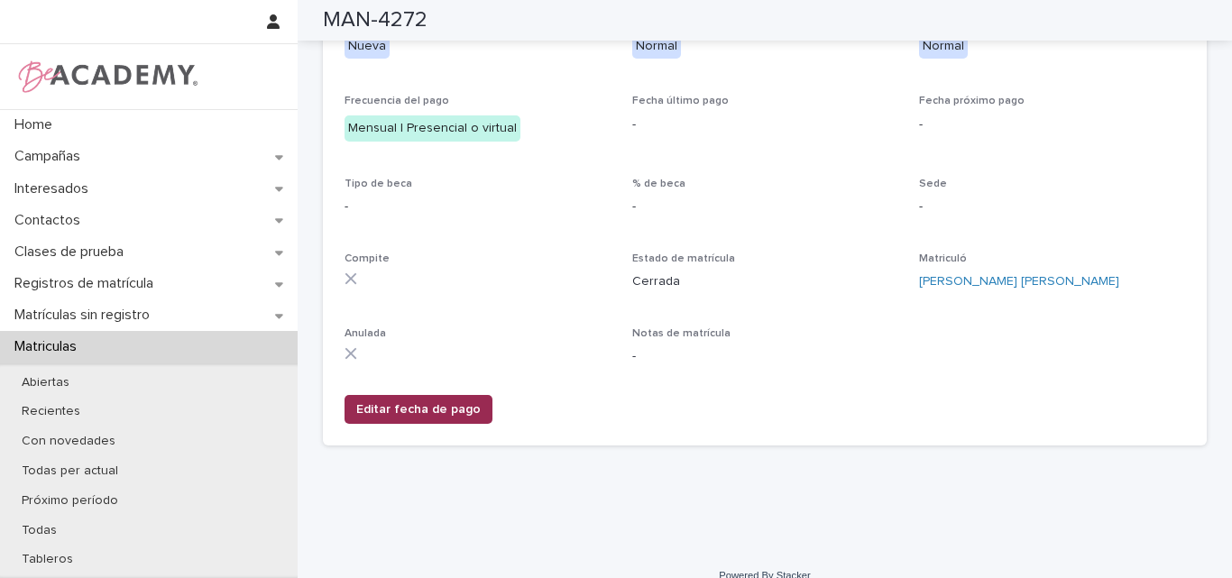
click at [425, 402] on span "Editar fecha de pago" at bounding box center [418, 409] width 124 height 18
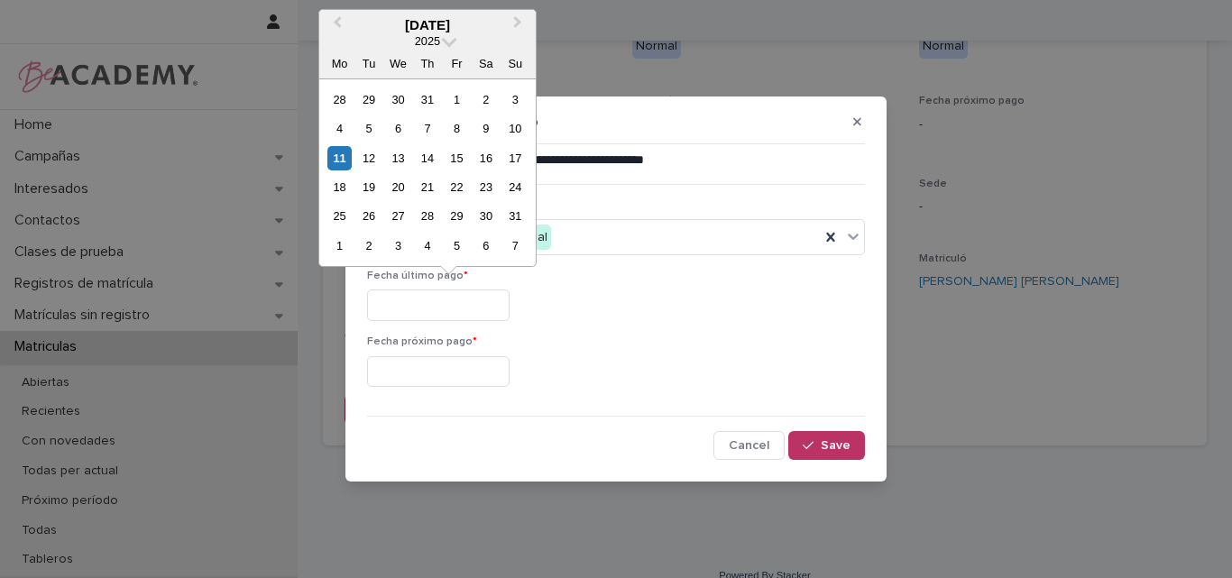
click at [434, 316] on input "text" at bounding box center [438, 305] width 142 height 32
type input "**********"
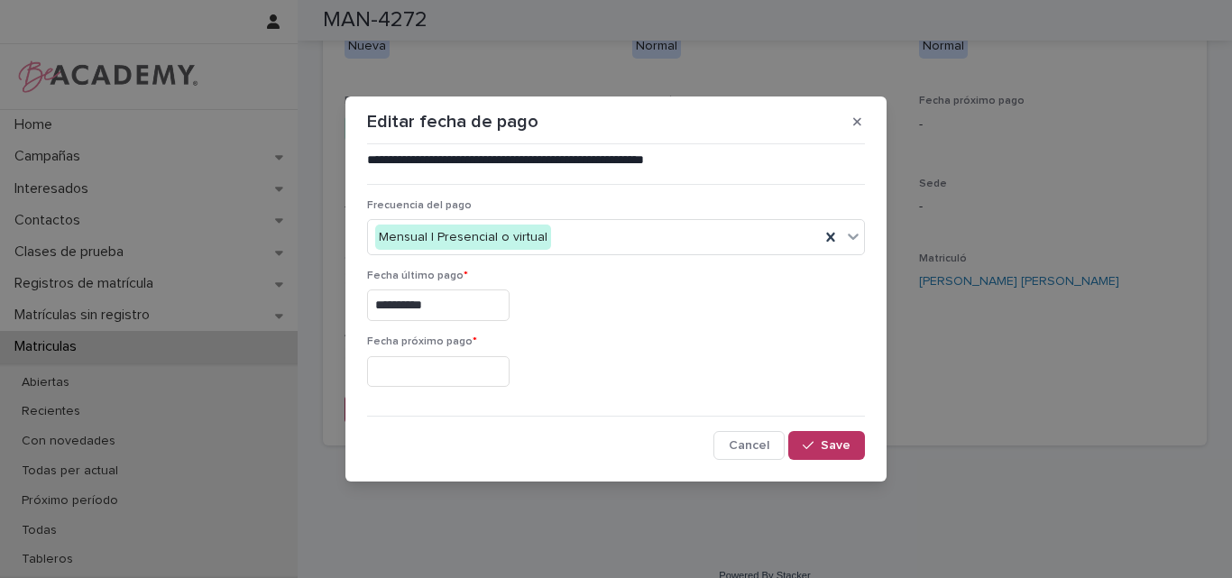
click at [427, 377] on input "text" at bounding box center [438, 372] width 142 height 32
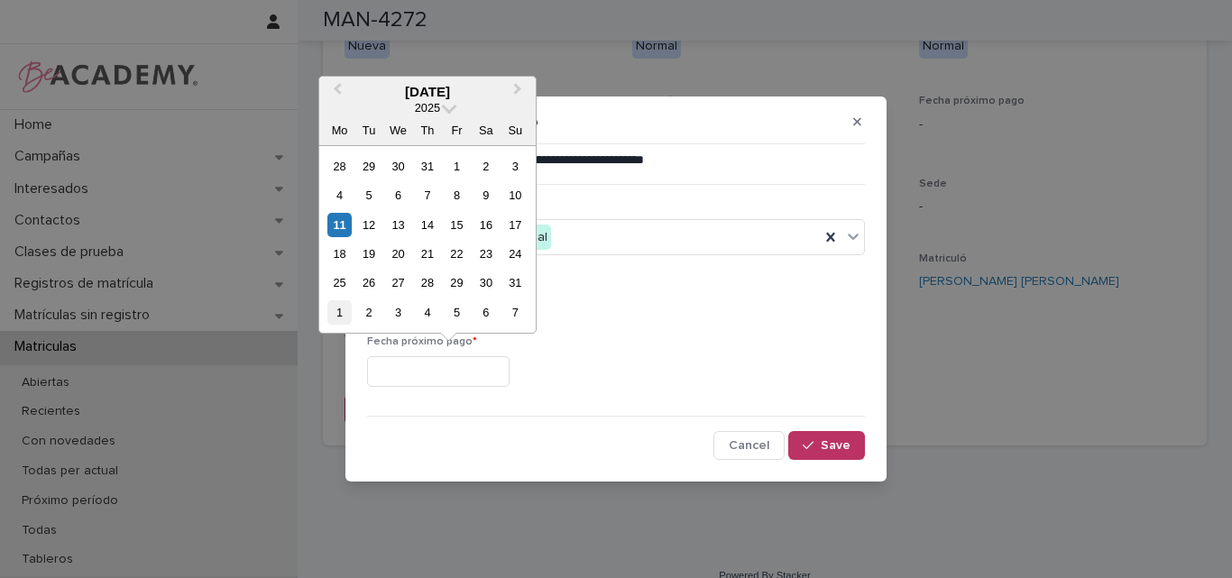
click at [349, 313] on div "1" at bounding box center [339, 312] width 24 height 24
type input "**********"
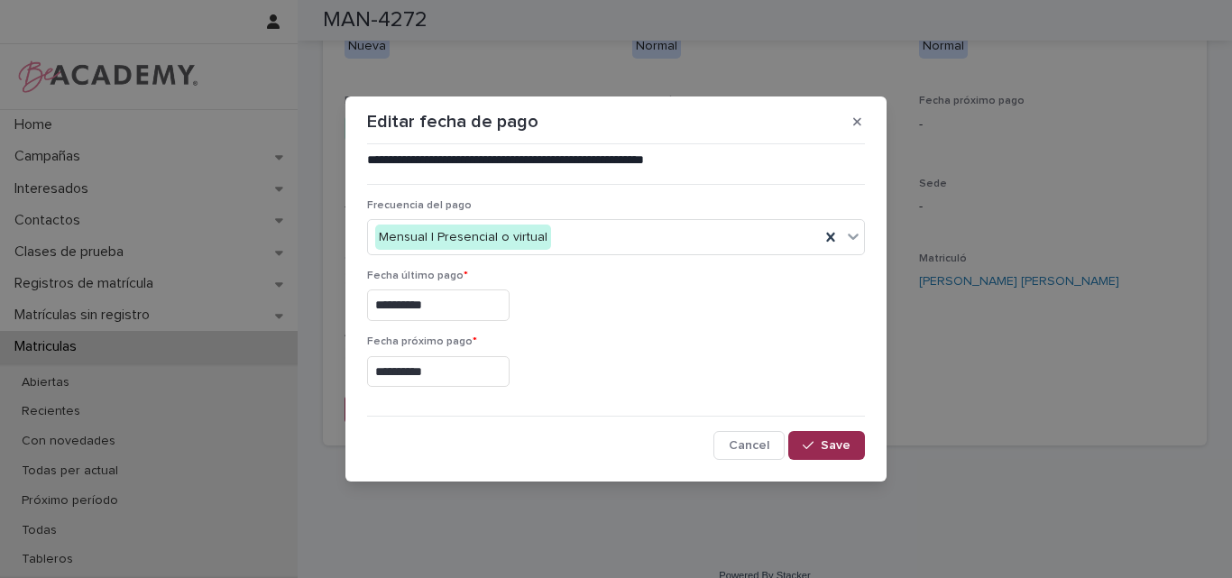
click at [821, 438] on button "Save" at bounding box center [826, 445] width 77 height 29
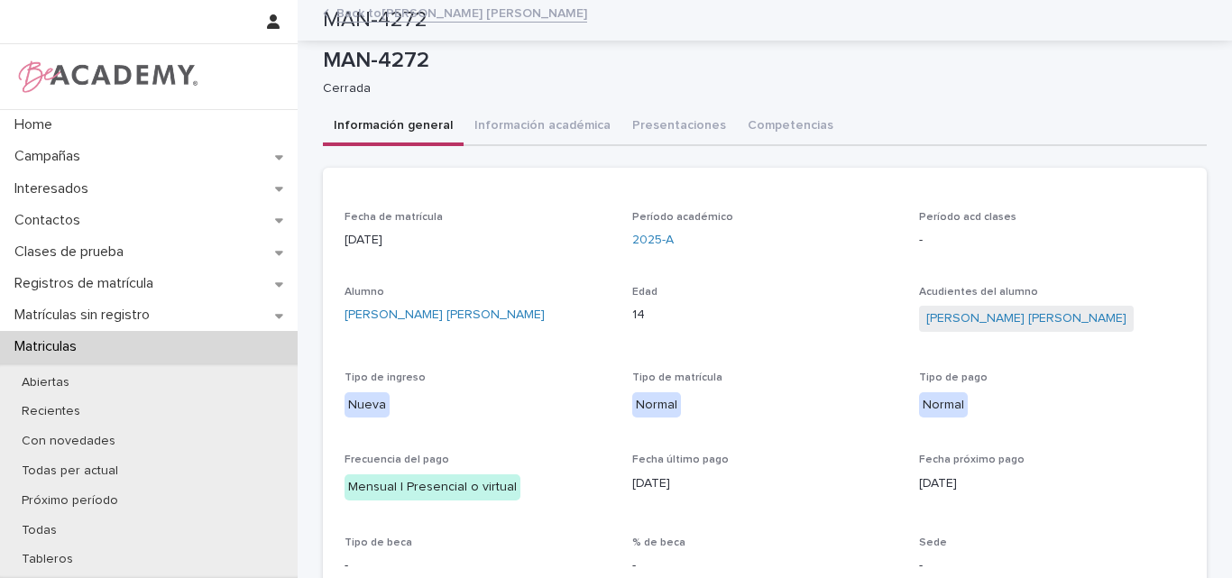
scroll to position [0, 0]
click at [546, 124] on button "Información académica" at bounding box center [542, 129] width 158 height 38
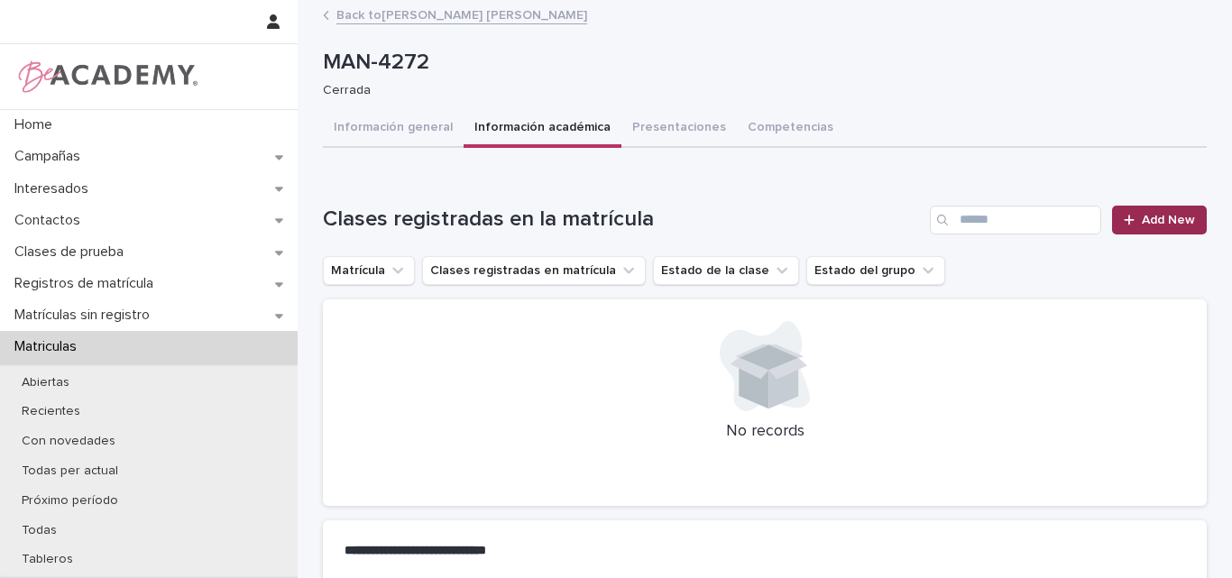
click at [1157, 221] on span "Add New" at bounding box center [1168, 220] width 53 height 13
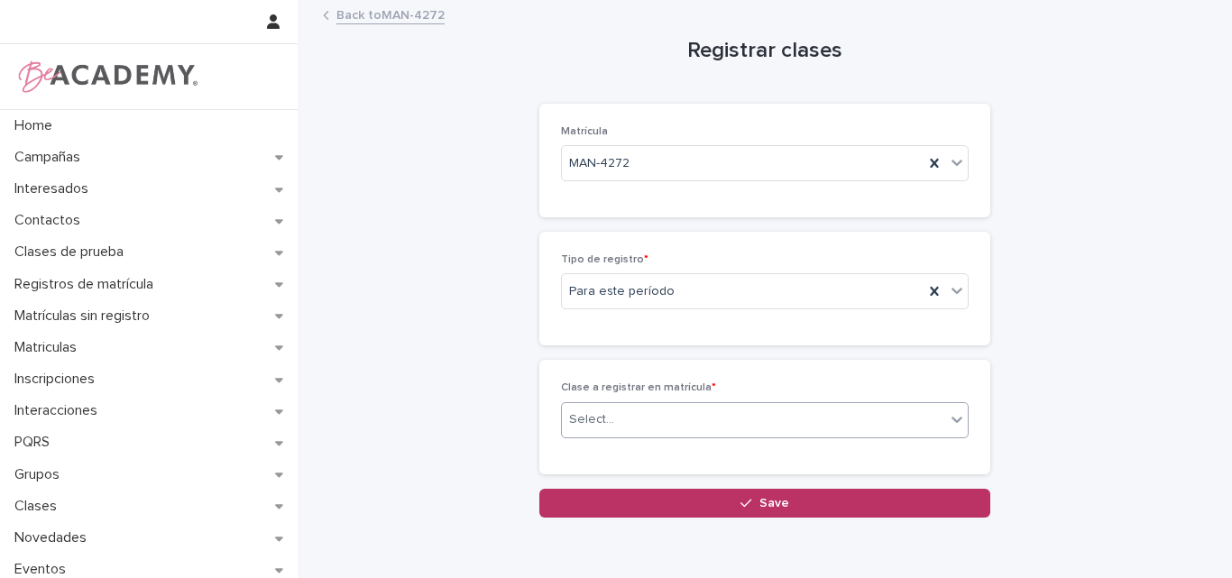
click at [704, 422] on div "Select..." at bounding box center [753, 420] width 383 height 30
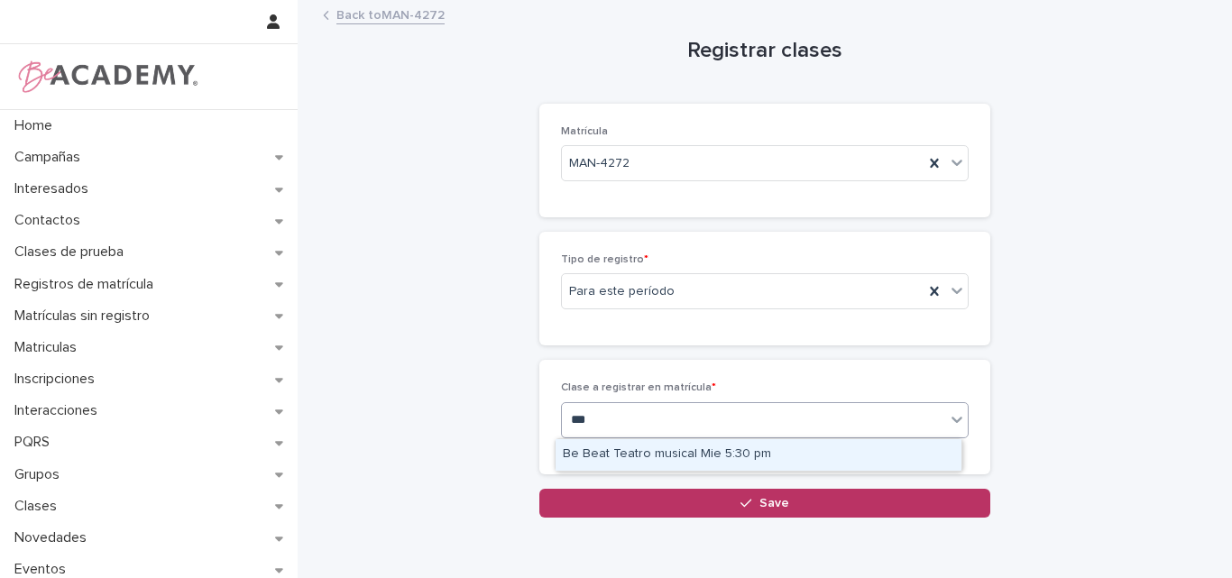
type input "****"
click at [766, 450] on div "Be Beat Teatro musical Mie 5:30 pm" at bounding box center [758, 455] width 406 height 32
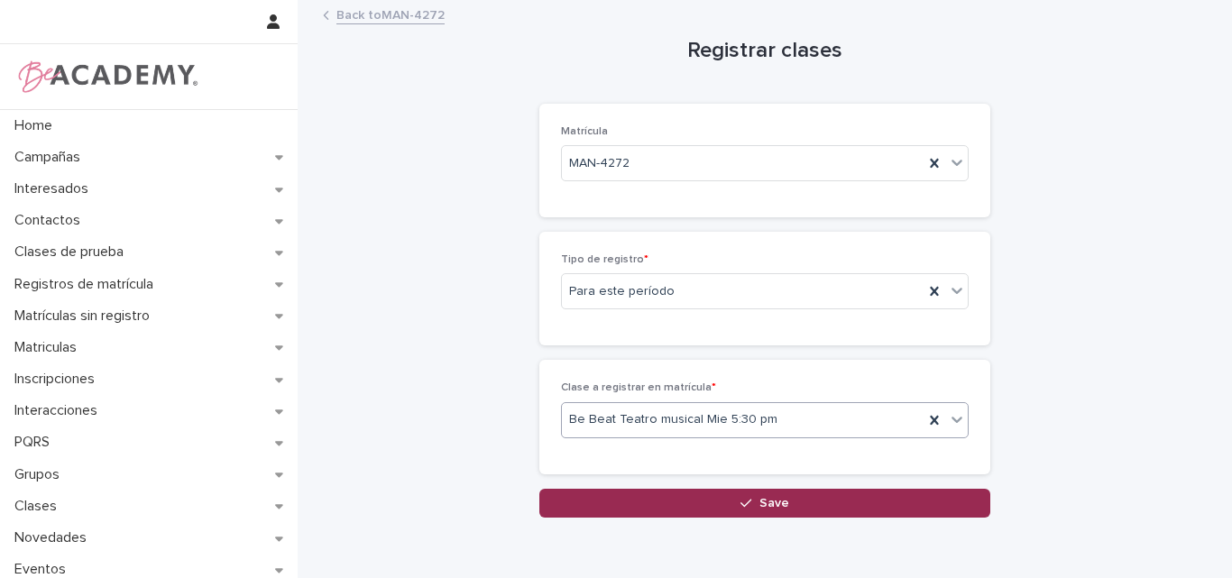
click at [766, 505] on span "Save" at bounding box center [774, 503] width 30 height 13
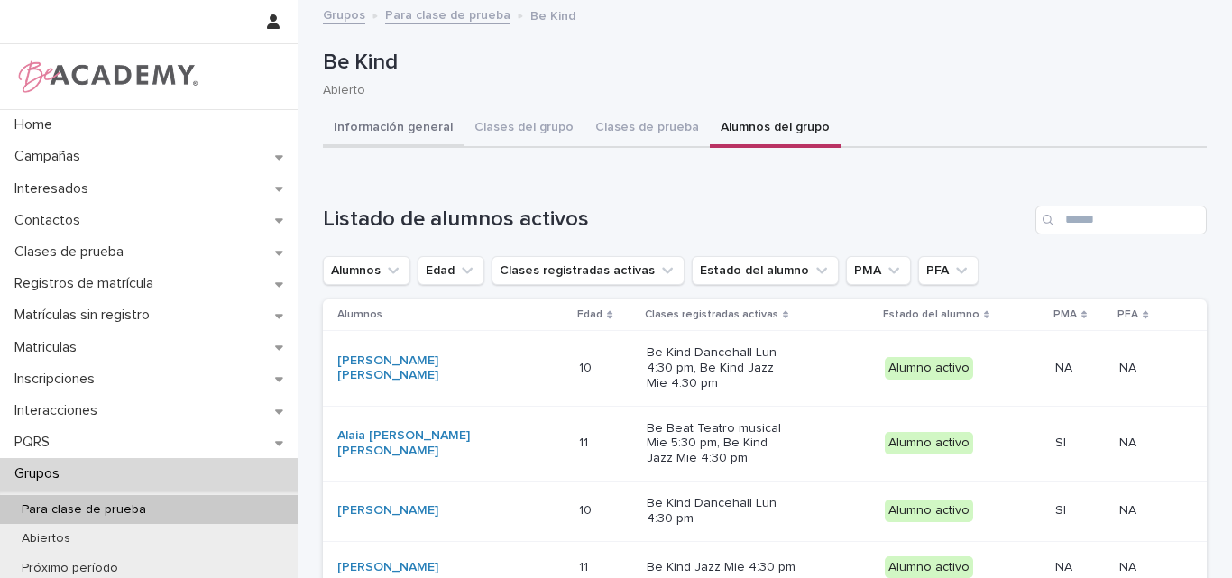
click at [339, 127] on button "Información general" at bounding box center [393, 129] width 141 height 38
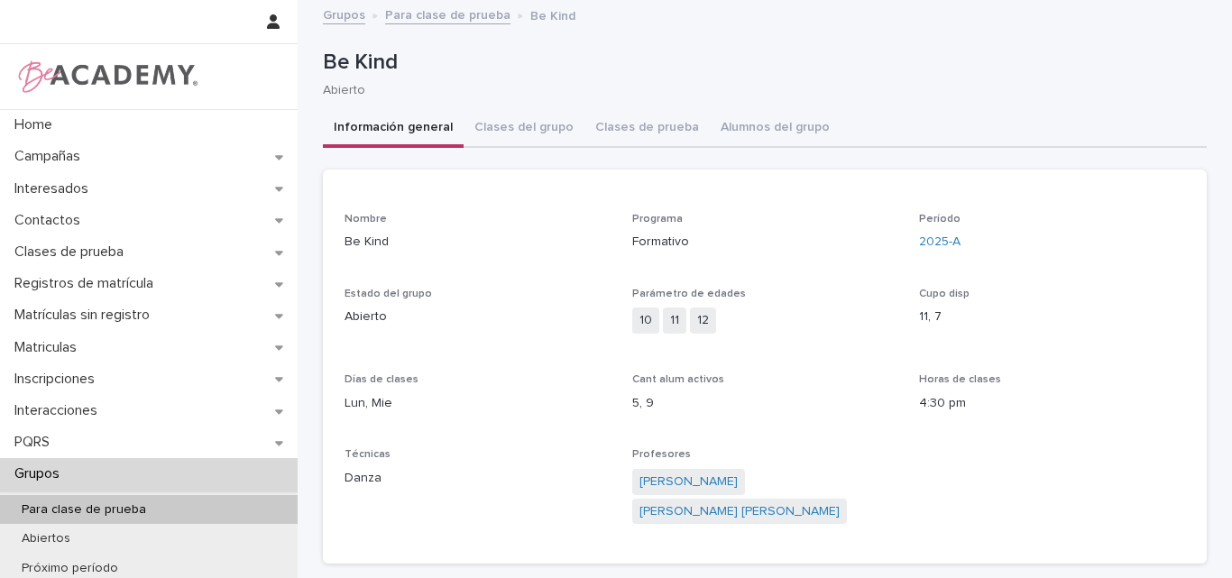
click at [106, 500] on div "Para clase de prueba" at bounding box center [149, 510] width 298 height 30
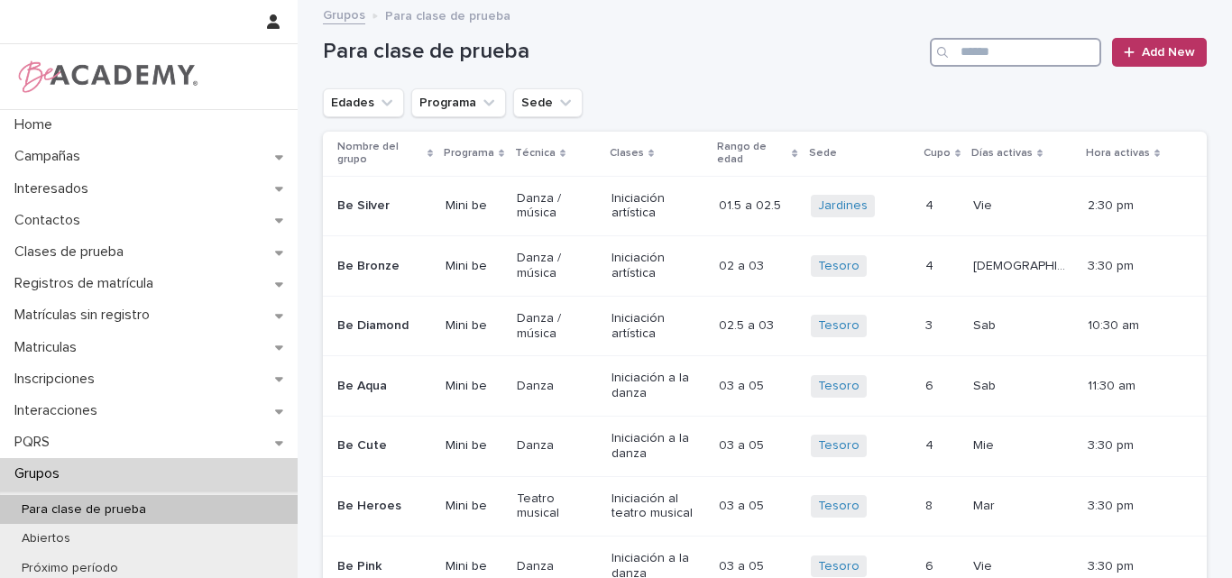
click at [1055, 58] on input "Search" at bounding box center [1015, 52] width 171 height 29
type input "***"
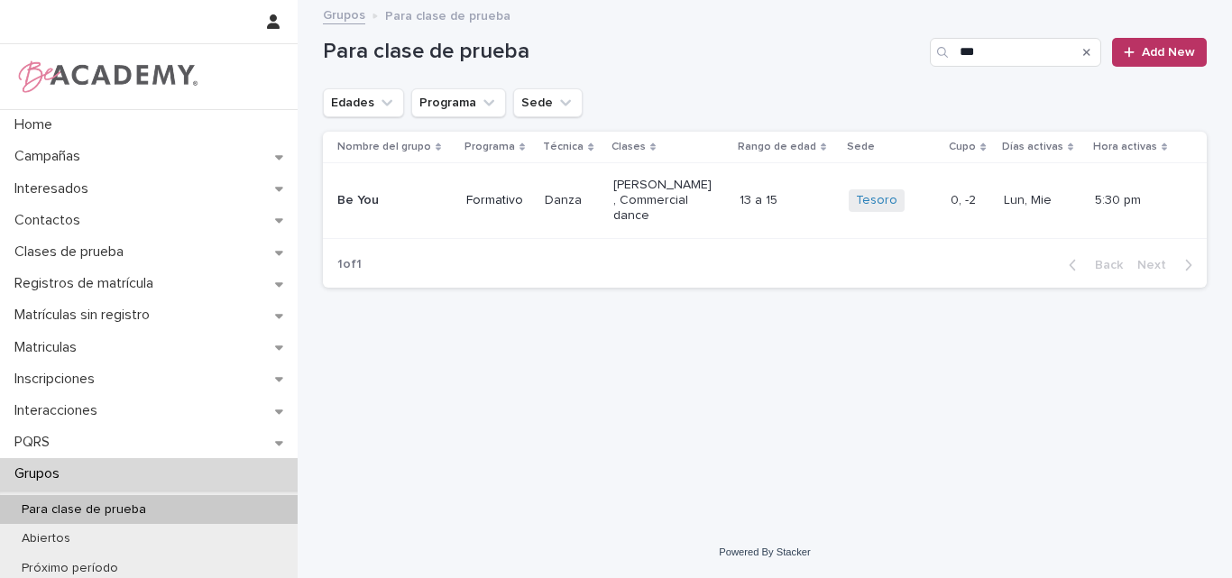
click at [383, 218] on td "Be You" at bounding box center [391, 200] width 136 height 75
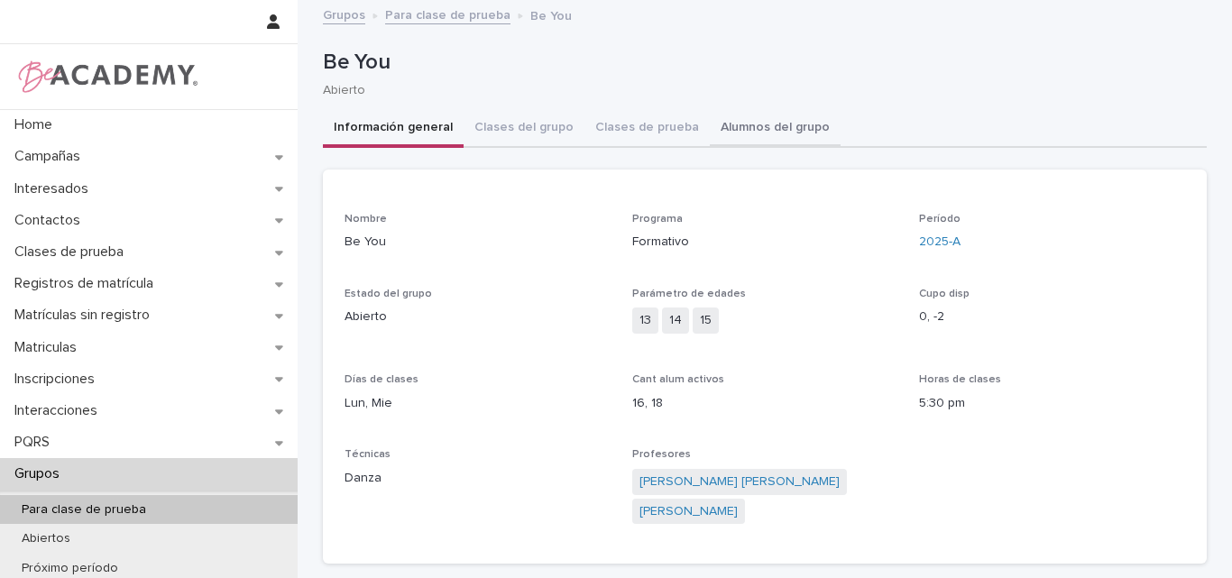
click at [751, 129] on button "Alumnos del grupo" at bounding box center [775, 129] width 131 height 38
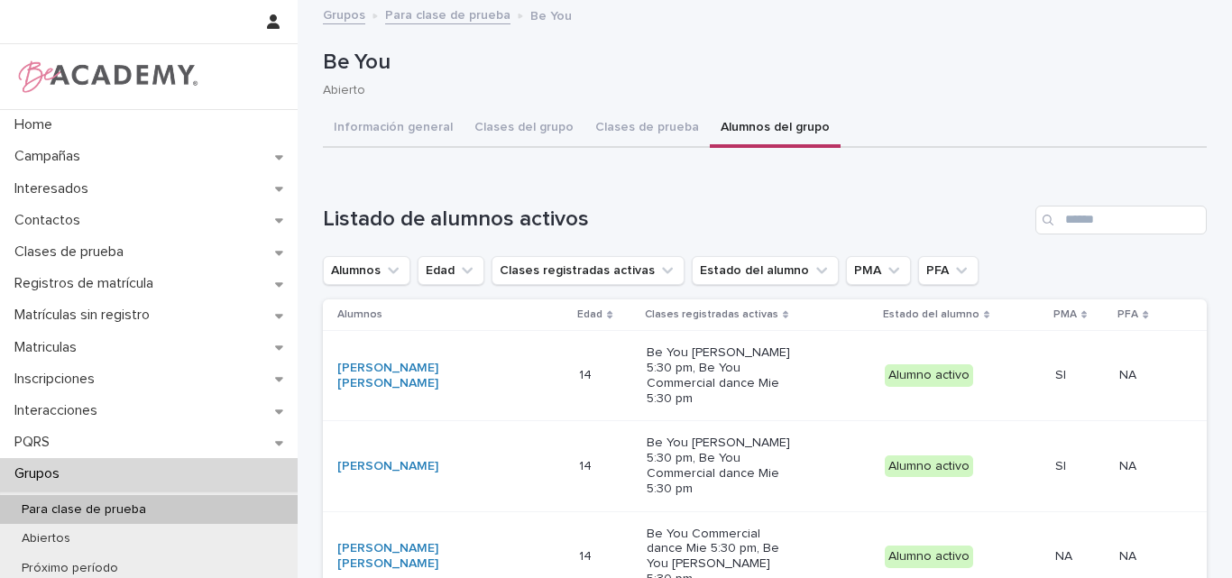
click at [72, 503] on p "Para clase de prueba" at bounding box center [83, 509] width 153 height 15
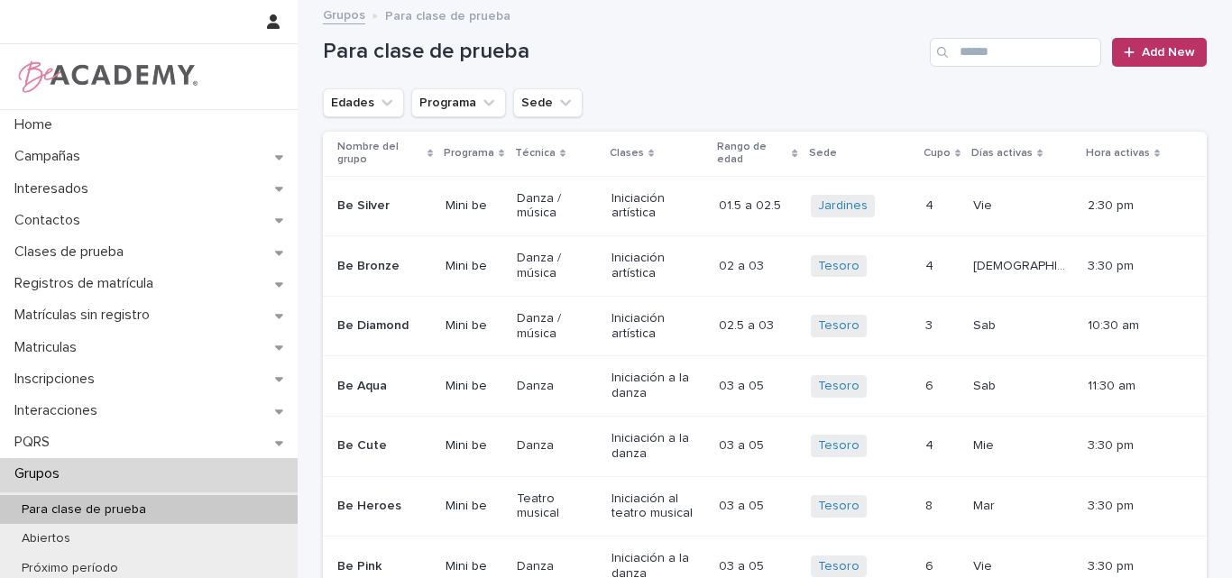
click at [820, 73] on div "Para clase de prueba Add New" at bounding box center [765, 45] width 884 height 87
click at [380, 94] on icon "Edades" at bounding box center [387, 103] width 18 height 18
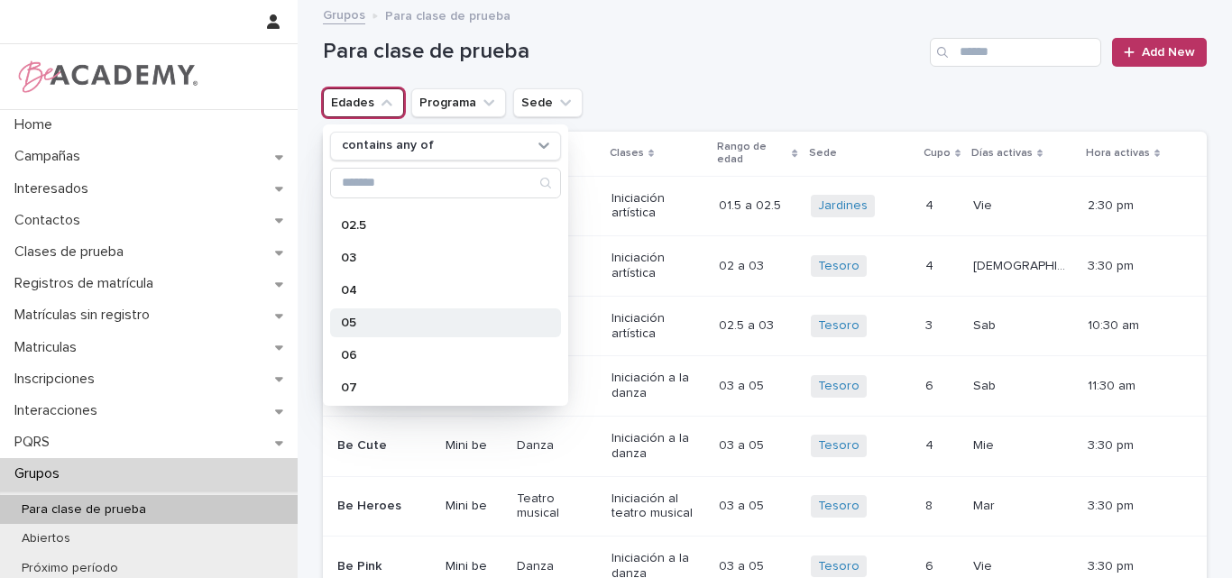
scroll to position [361, 0]
click at [363, 307] on p "13" at bounding box center [436, 312] width 191 height 13
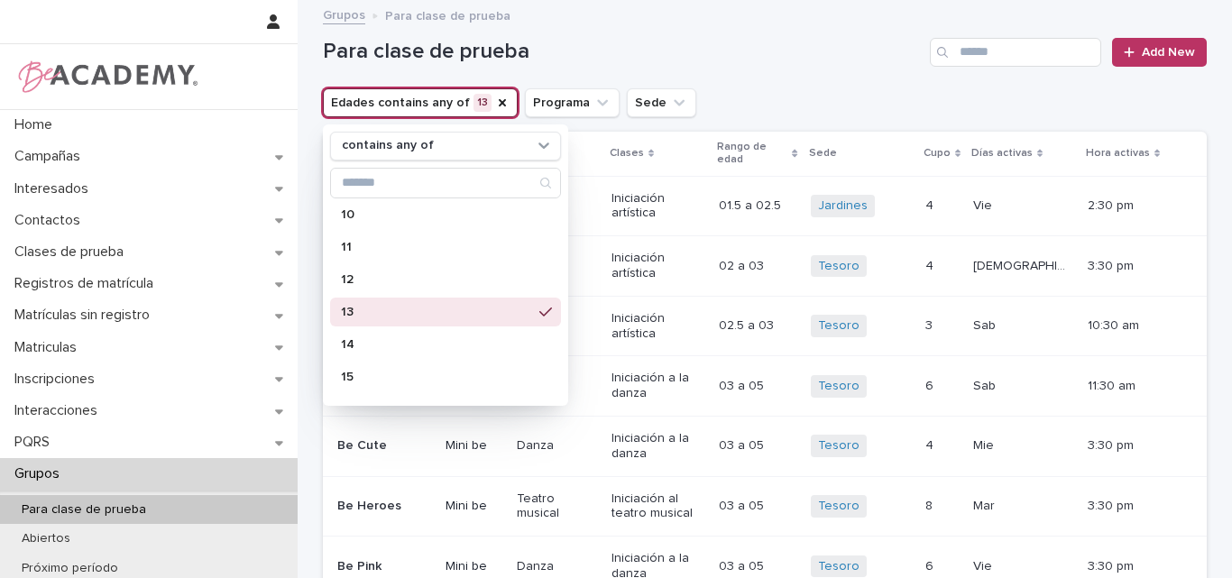
click at [781, 62] on h1 "Para clase de prueba" at bounding box center [623, 52] width 600 height 26
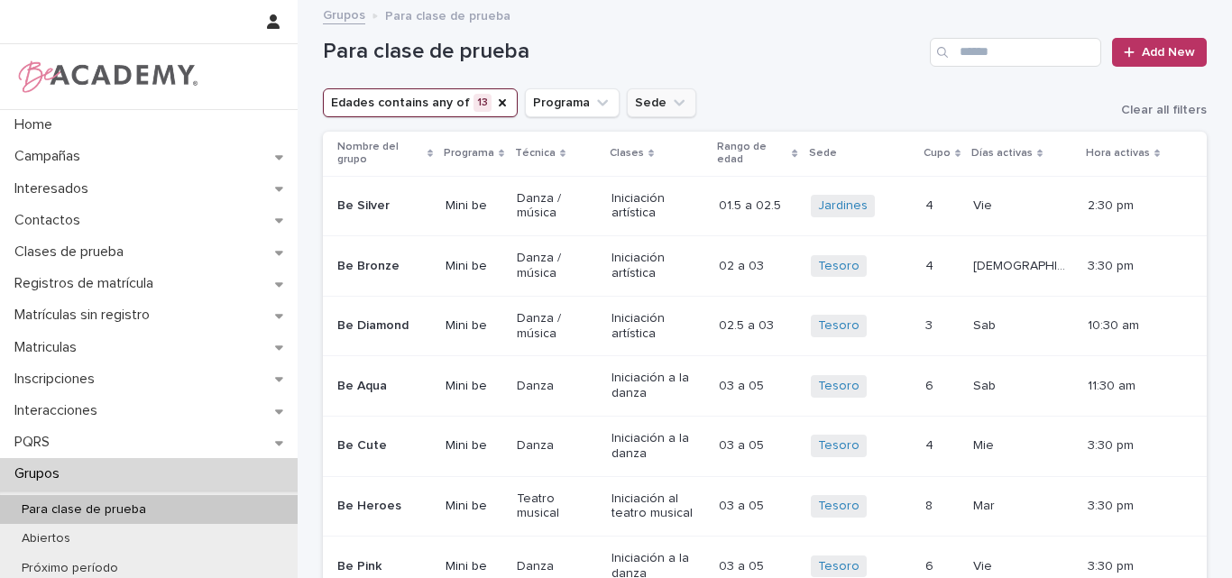
click at [670, 98] on icon "Sede" at bounding box center [679, 103] width 18 height 18
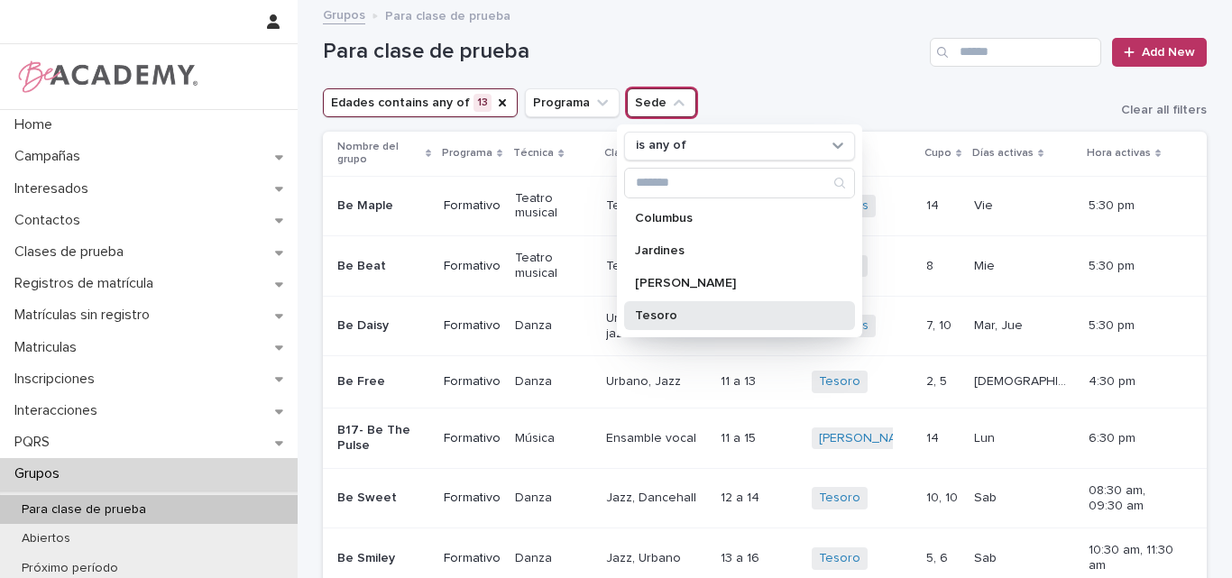
click at [668, 312] on p "Tesoro" at bounding box center [730, 315] width 191 height 13
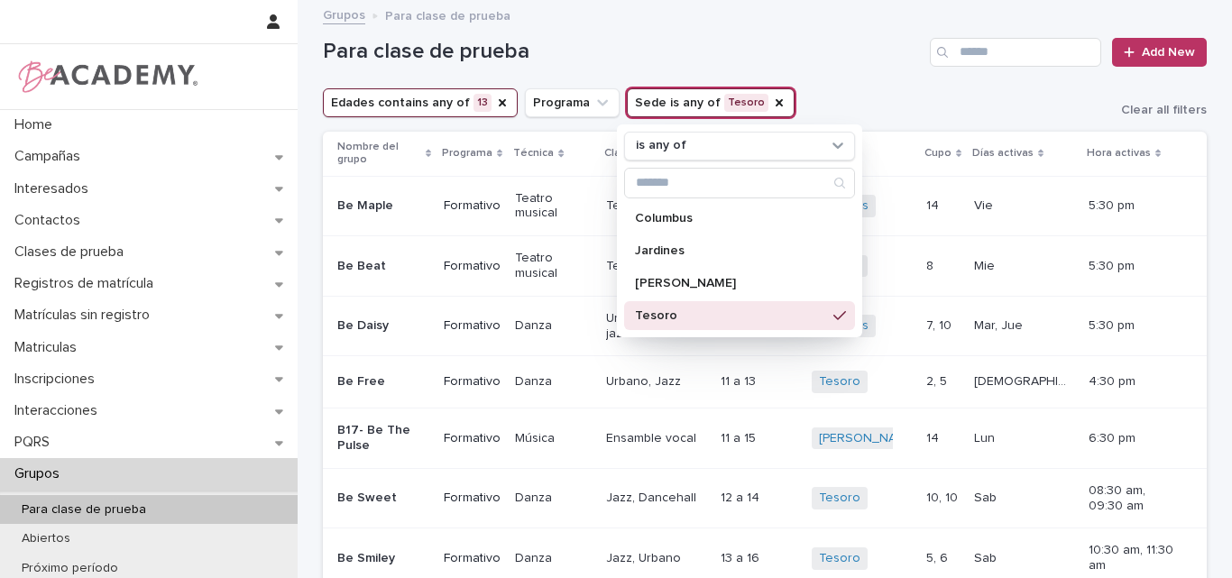
click at [823, 53] on h1 "Para clase de prueba" at bounding box center [623, 52] width 600 height 26
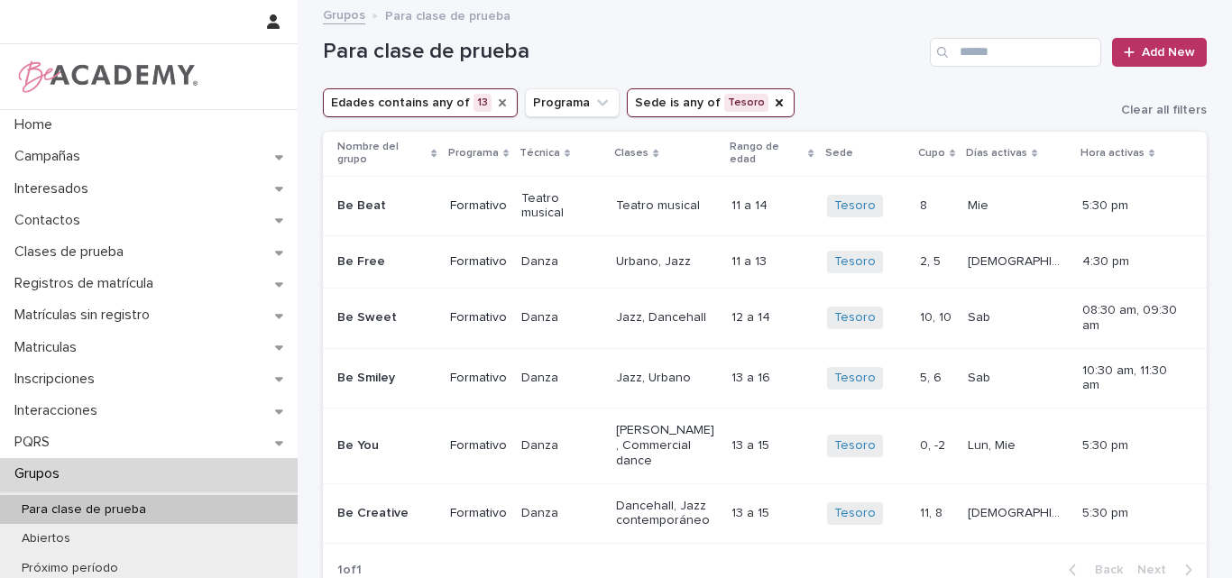
click at [499, 101] on icon "Edades" at bounding box center [502, 102] width 7 height 7
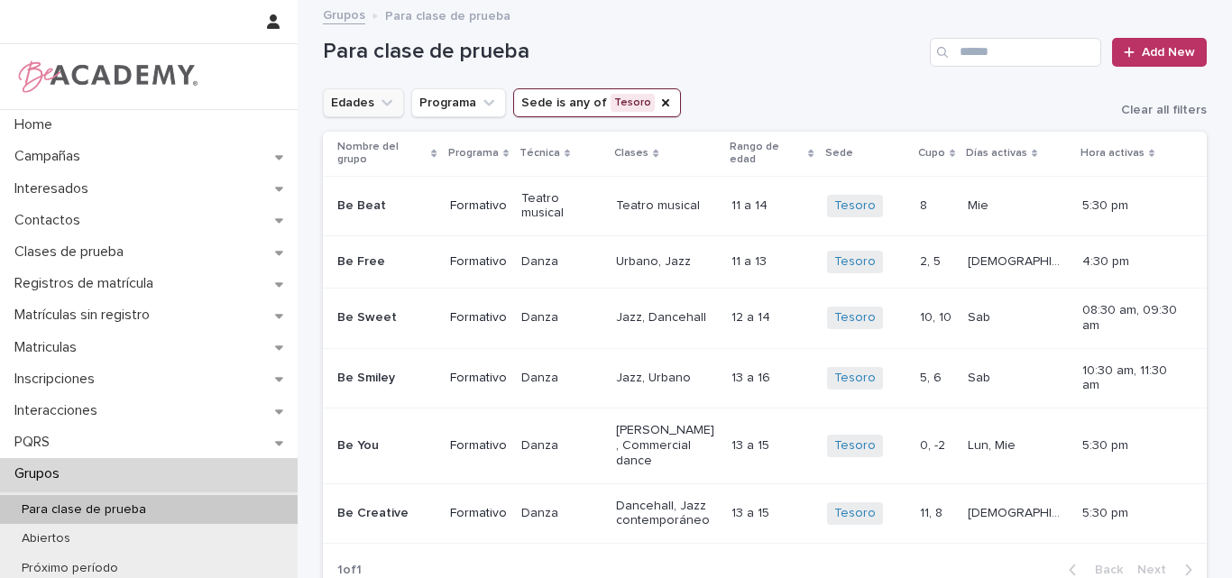
click at [381, 105] on icon "Edades" at bounding box center [386, 102] width 11 height 6
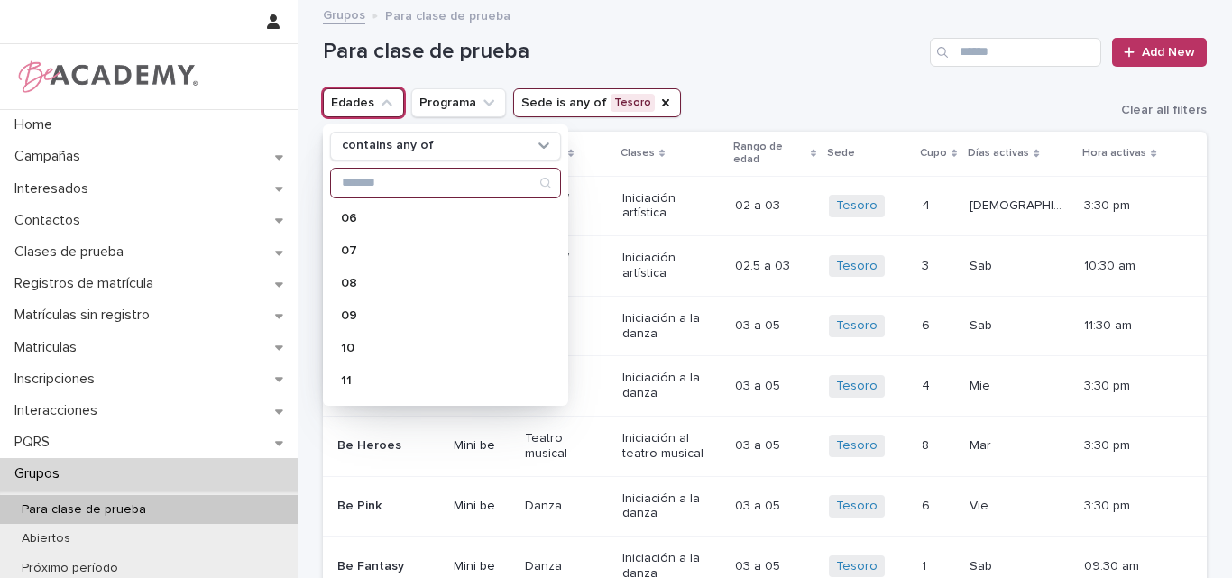
scroll to position [271, 0]
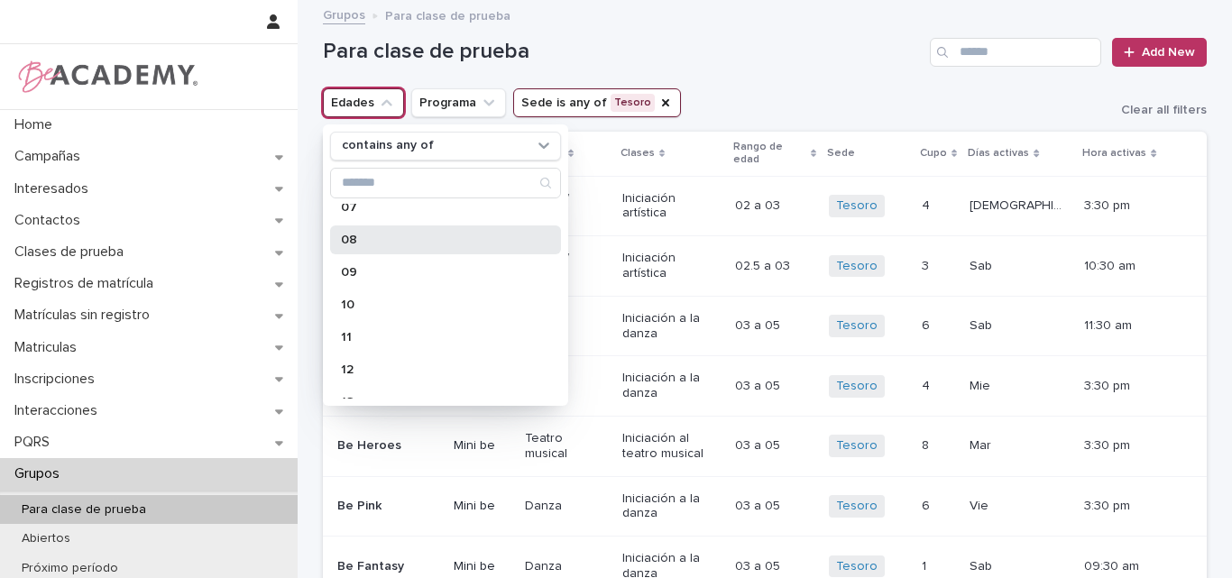
click at [358, 239] on p "08" at bounding box center [436, 240] width 191 height 13
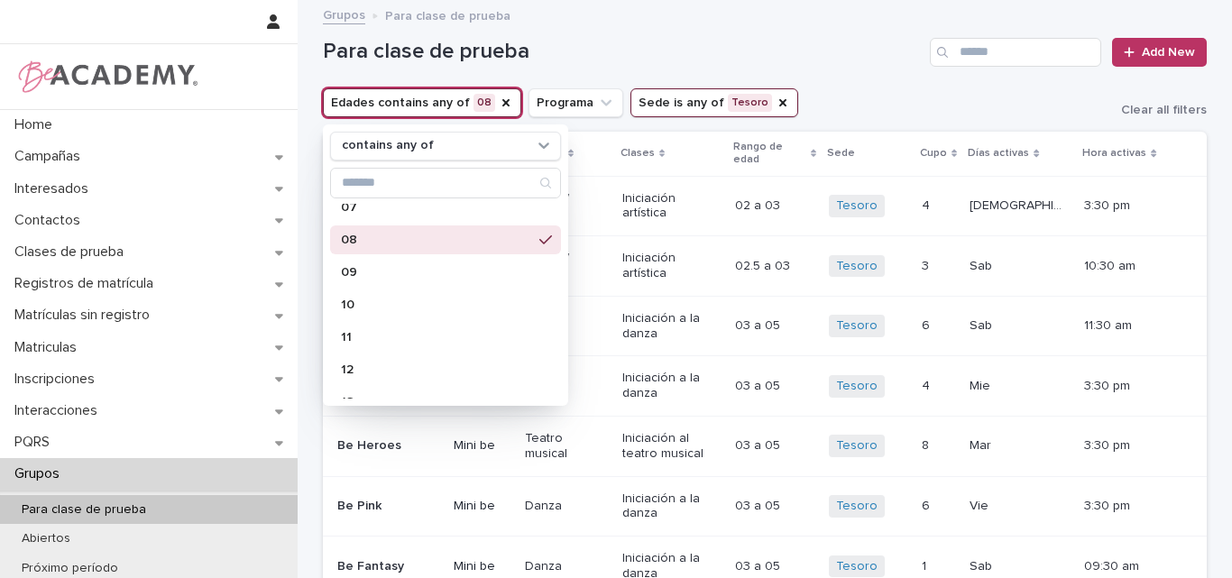
click at [794, 66] on div "Para clase de prueba Add New" at bounding box center [765, 52] width 884 height 29
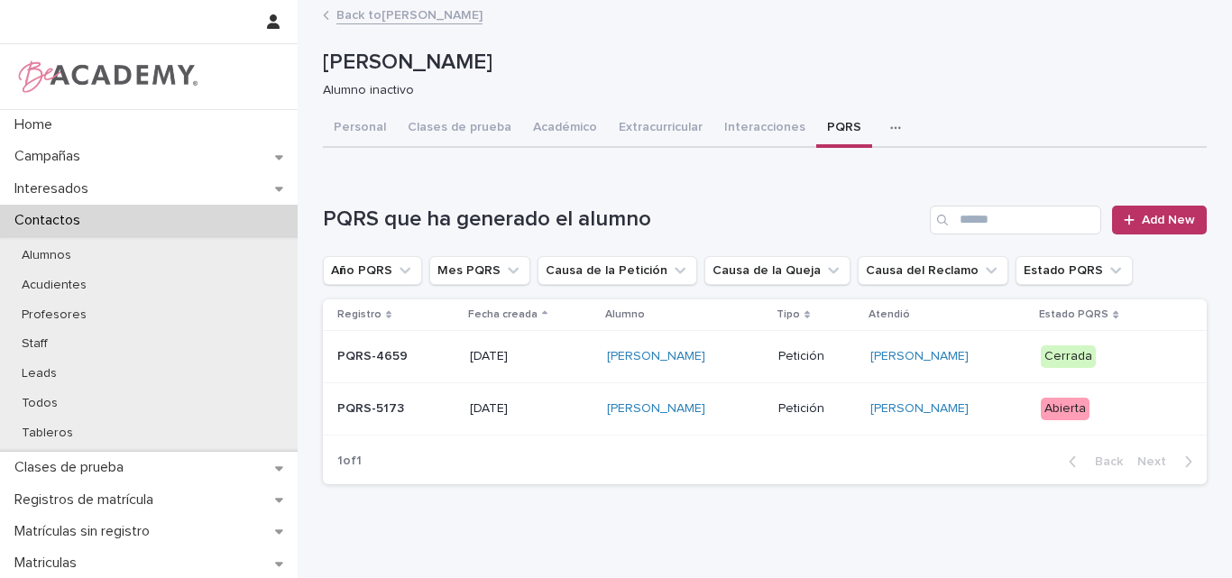
click at [913, 73] on p "Sabina Mesa Saldarriaga" at bounding box center [761, 63] width 877 height 26
click at [457, 7] on link "Back to Laura Saldarriaga Bustamante" at bounding box center [409, 14] width 146 height 21
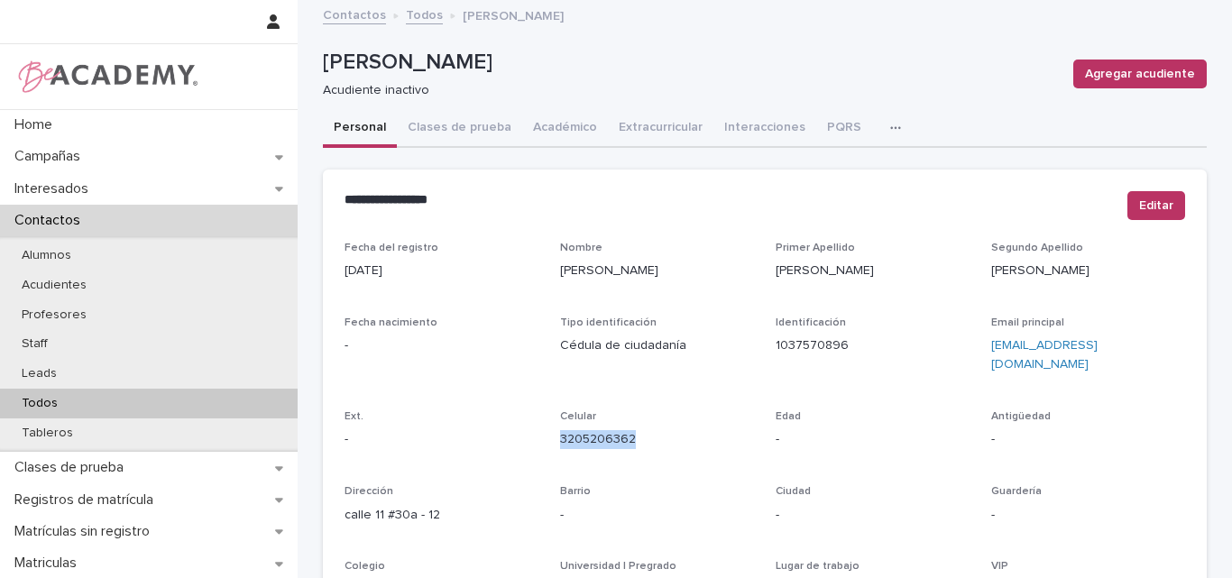
drag, startPoint x: 646, startPoint y: 423, endPoint x: 555, endPoint y: 433, distance: 90.7
click at [560, 433] on div "Celular 3205206362" at bounding box center [657, 436] width 194 height 53
copy link "3205206362"
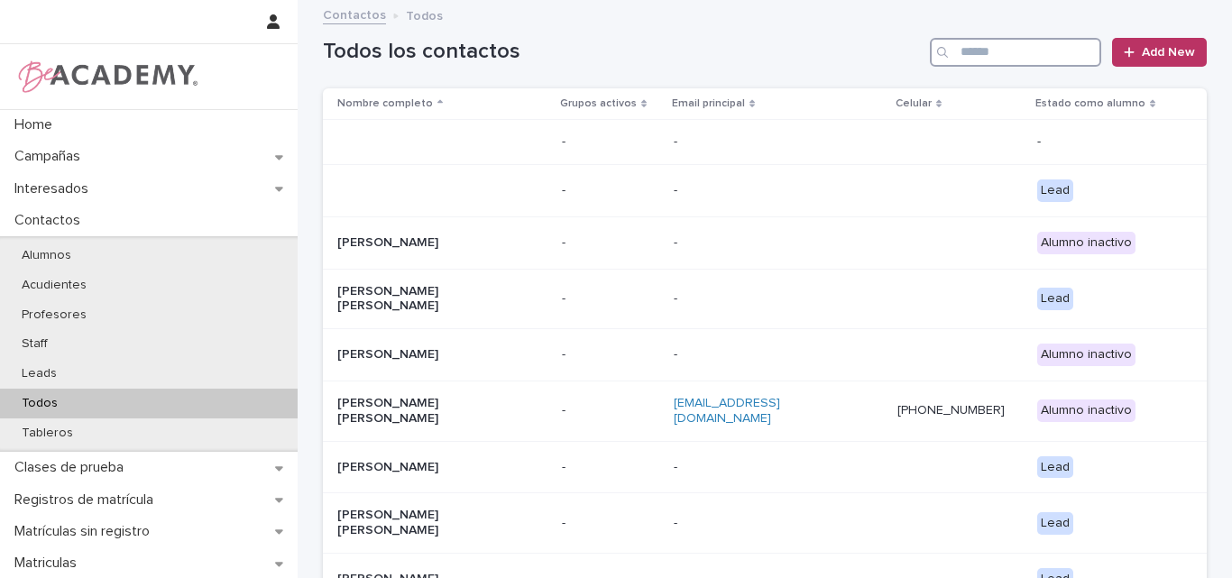
click at [961, 48] on input "Search" at bounding box center [1015, 52] width 171 height 29
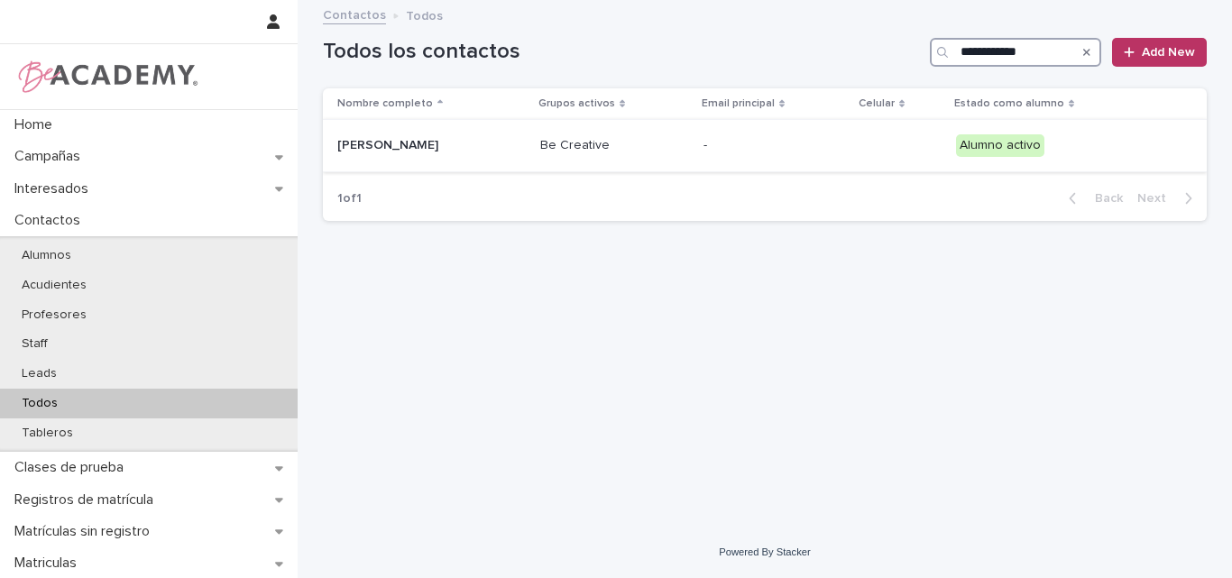
type input "**********"
click at [443, 151] on p "Amelia Taborda Cadena" at bounding box center [427, 145] width 180 height 15
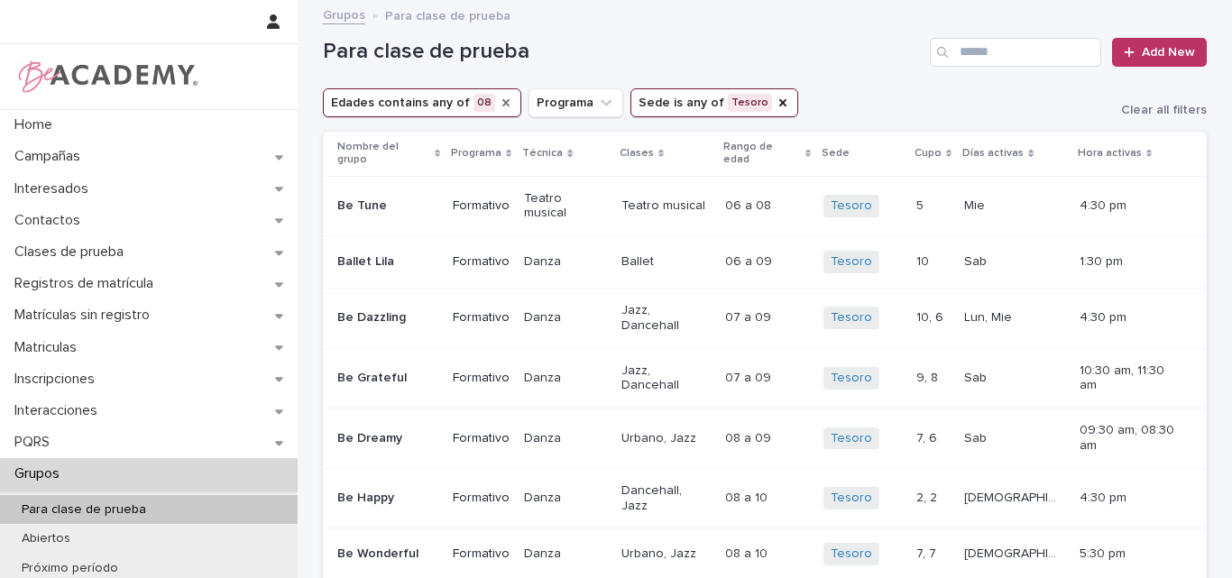
drag, startPoint x: 494, startPoint y: 104, endPoint x: 467, endPoint y: 109, distance: 27.6
click at [499, 104] on icon "Edades" at bounding box center [506, 103] width 14 height 14
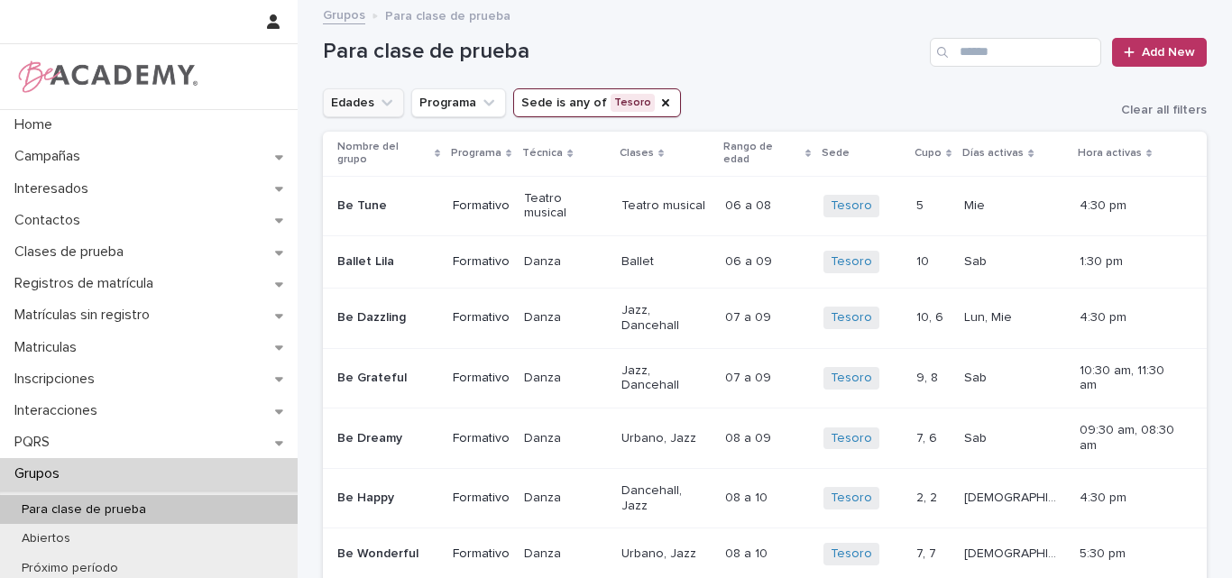
click at [386, 106] on icon "Edades" at bounding box center [387, 103] width 18 height 18
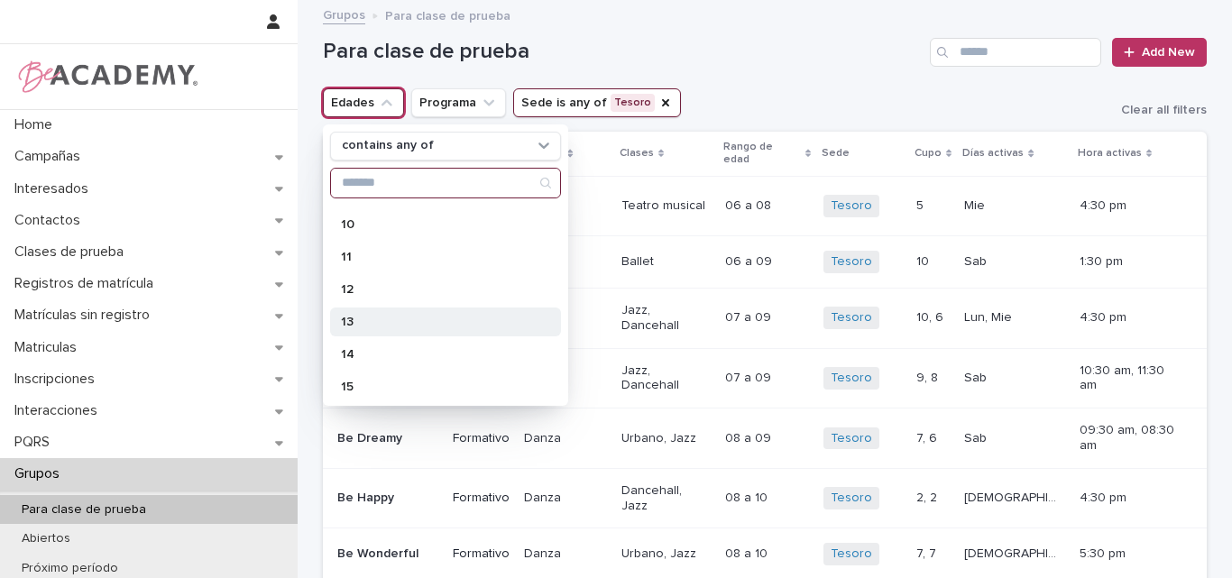
scroll to position [361, 0]
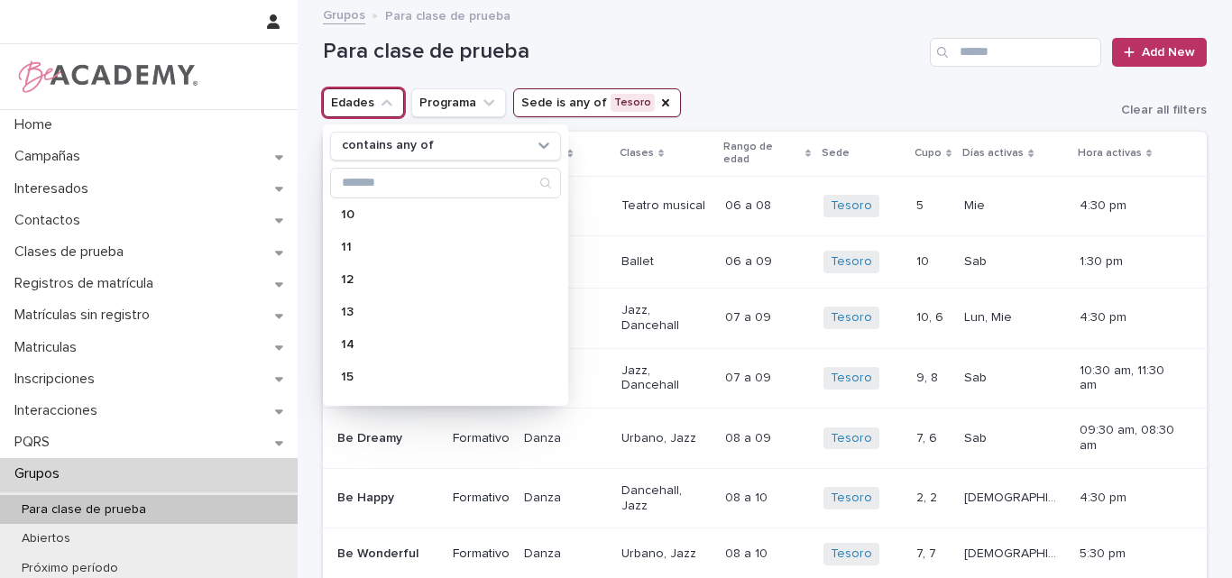
click at [372, 313] on p "13" at bounding box center [436, 312] width 191 height 13
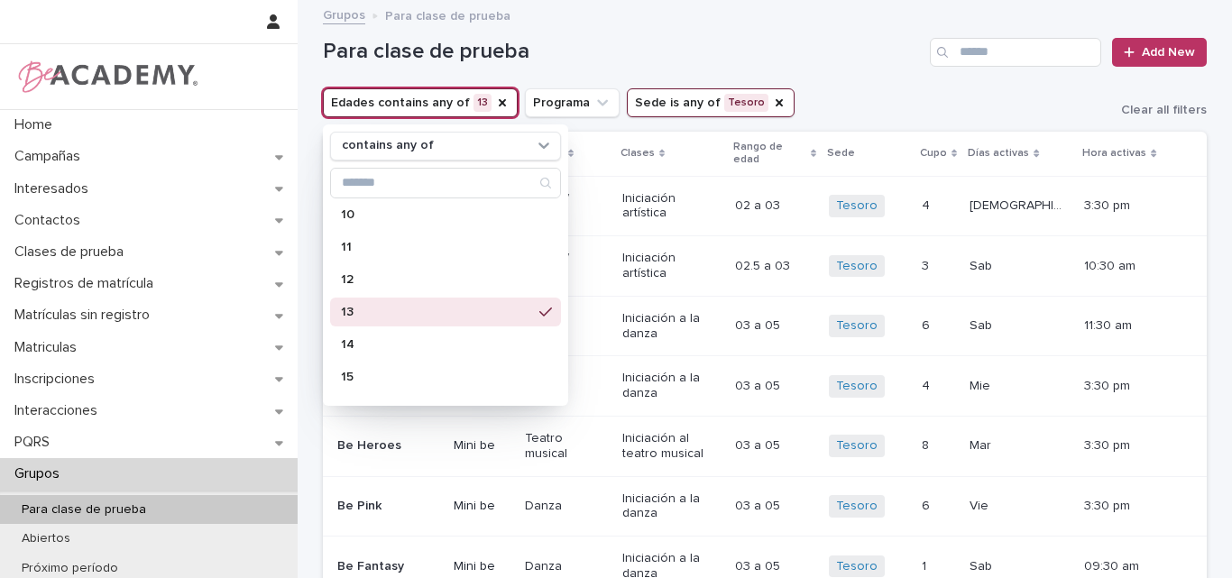
click at [738, 85] on div "Para clase de prueba Add New" at bounding box center [765, 45] width 884 height 87
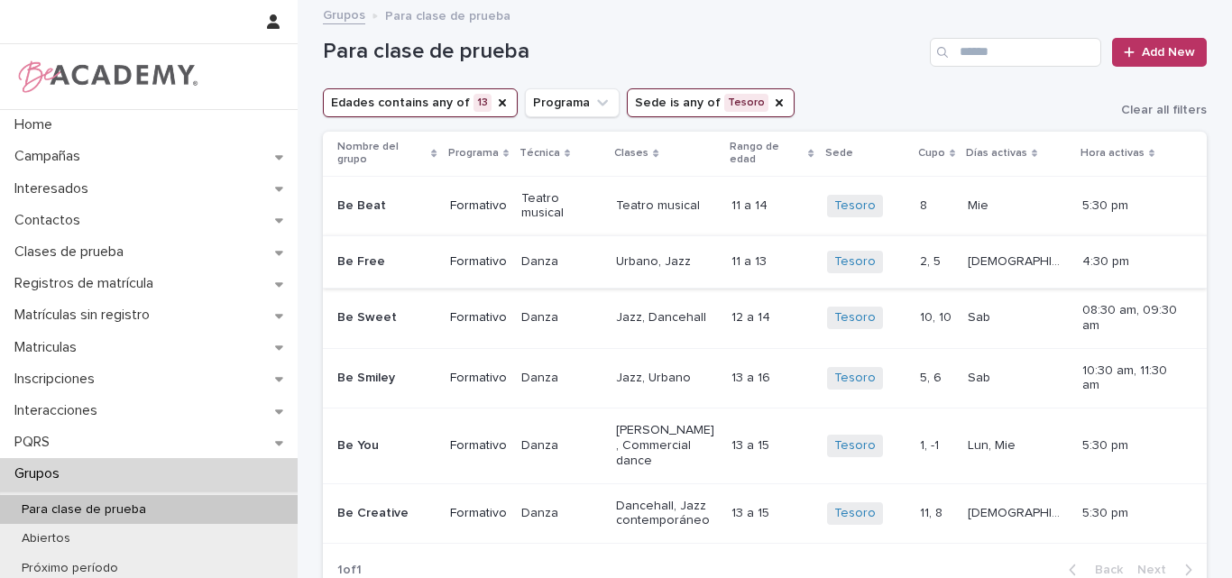
scroll to position [31, 0]
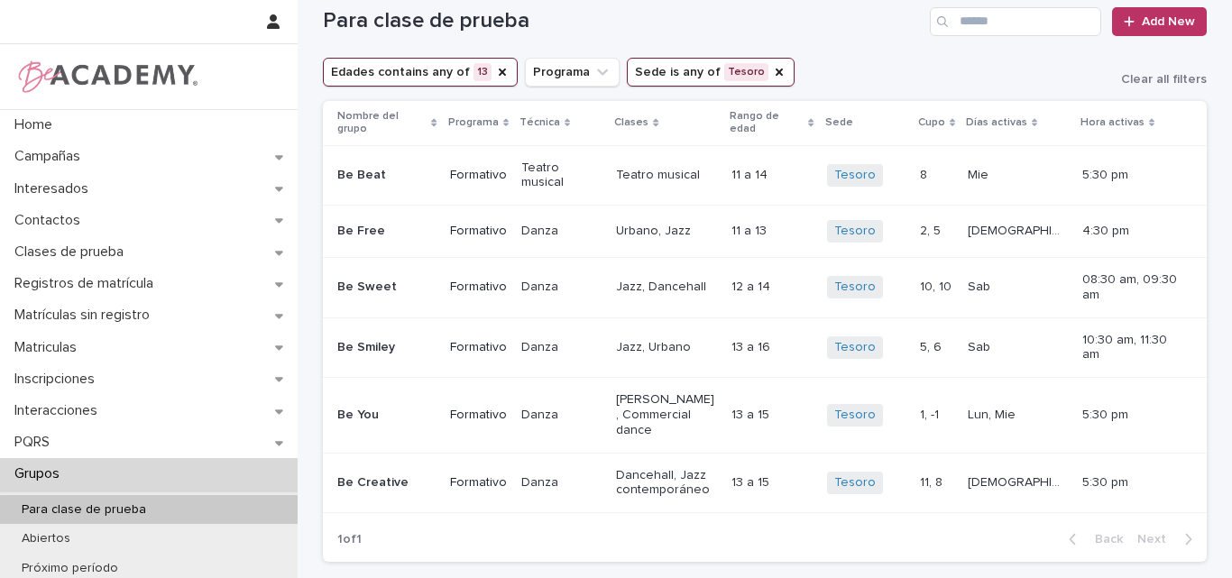
click at [861, 36] on div "Para clase de prueba Add New" at bounding box center [765, 14] width 884 height 87
click at [495, 70] on icon "Edades" at bounding box center [502, 72] width 14 height 14
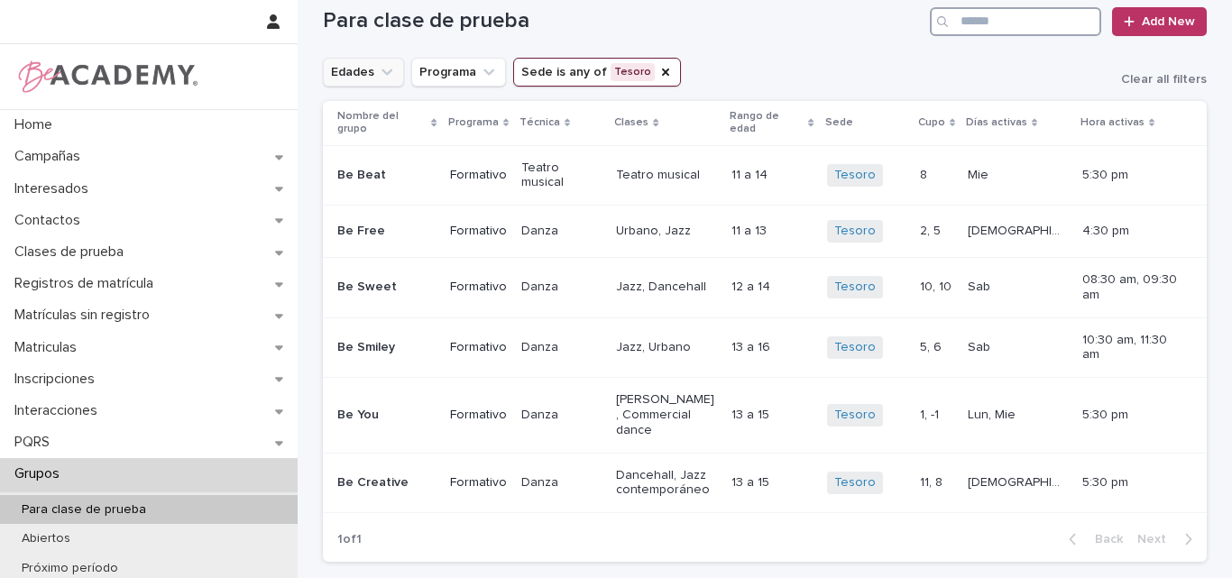
click at [985, 26] on input "Search" at bounding box center [1015, 21] width 171 height 29
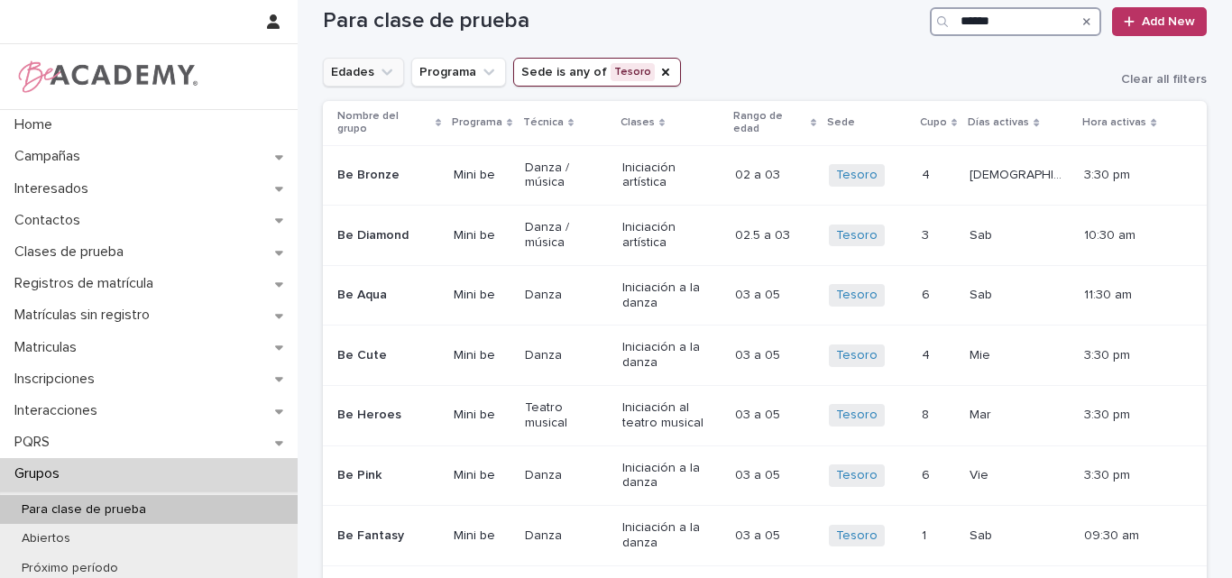
scroll to position [46, 0]
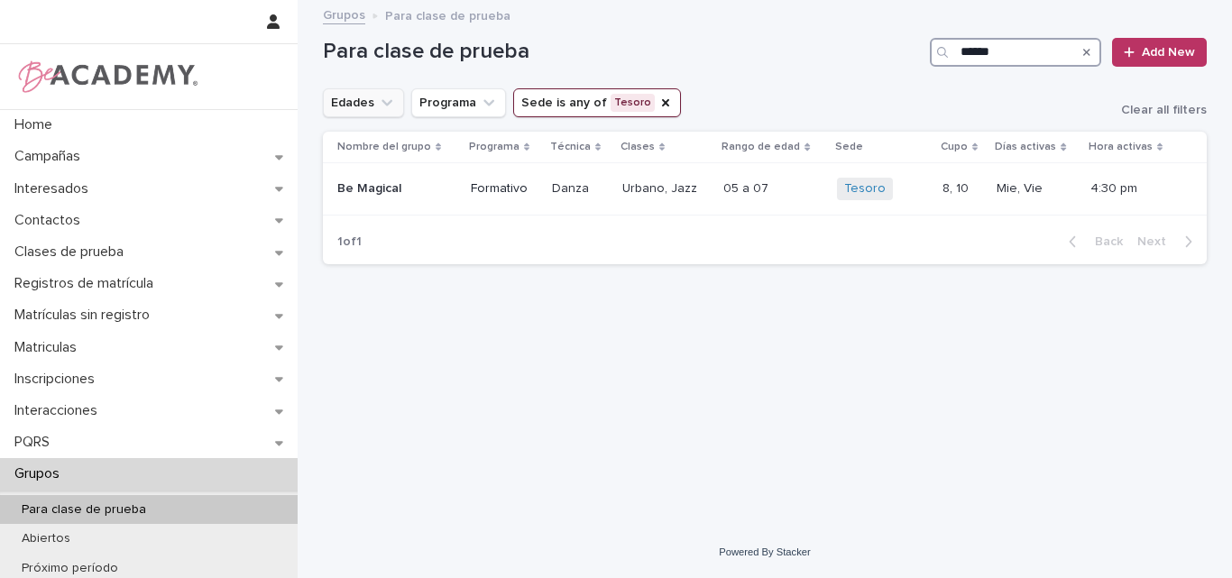
type input "******"
